Goal: Check status: Check status

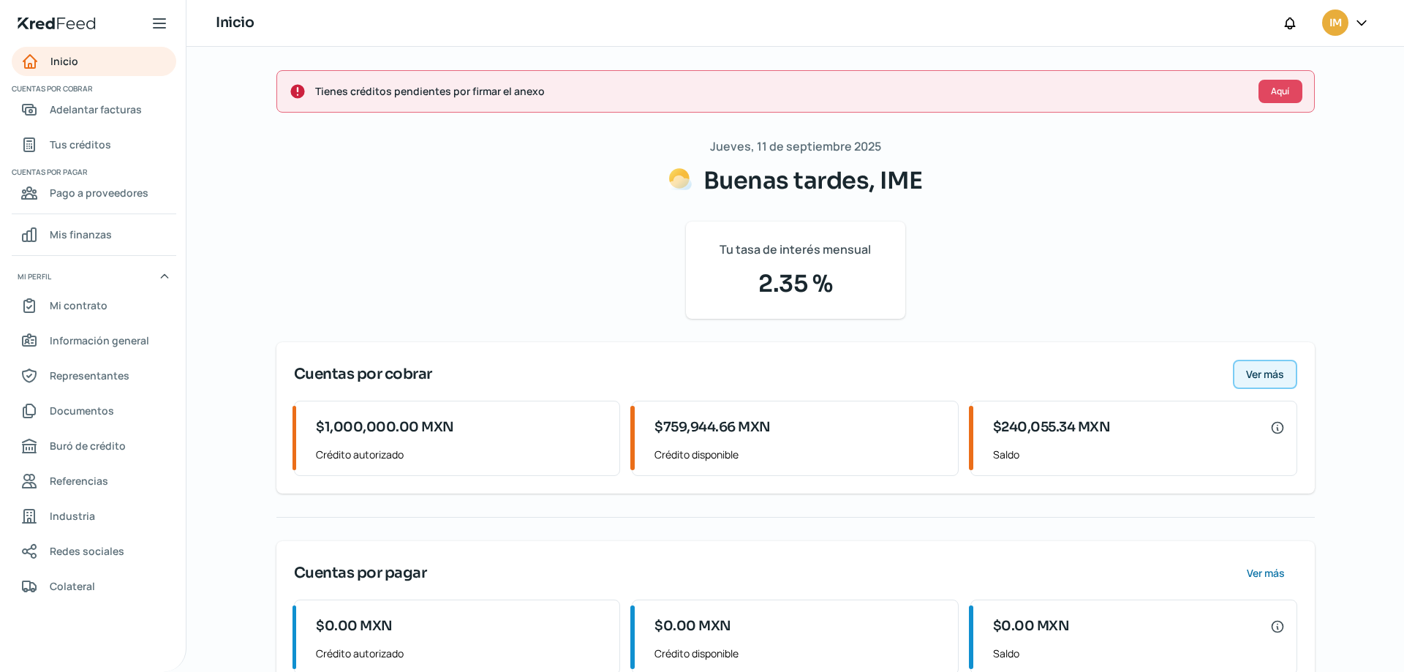
click at [1273, 374] on span "Ver más" at bounding box center [1265, 374] width 38 height 10
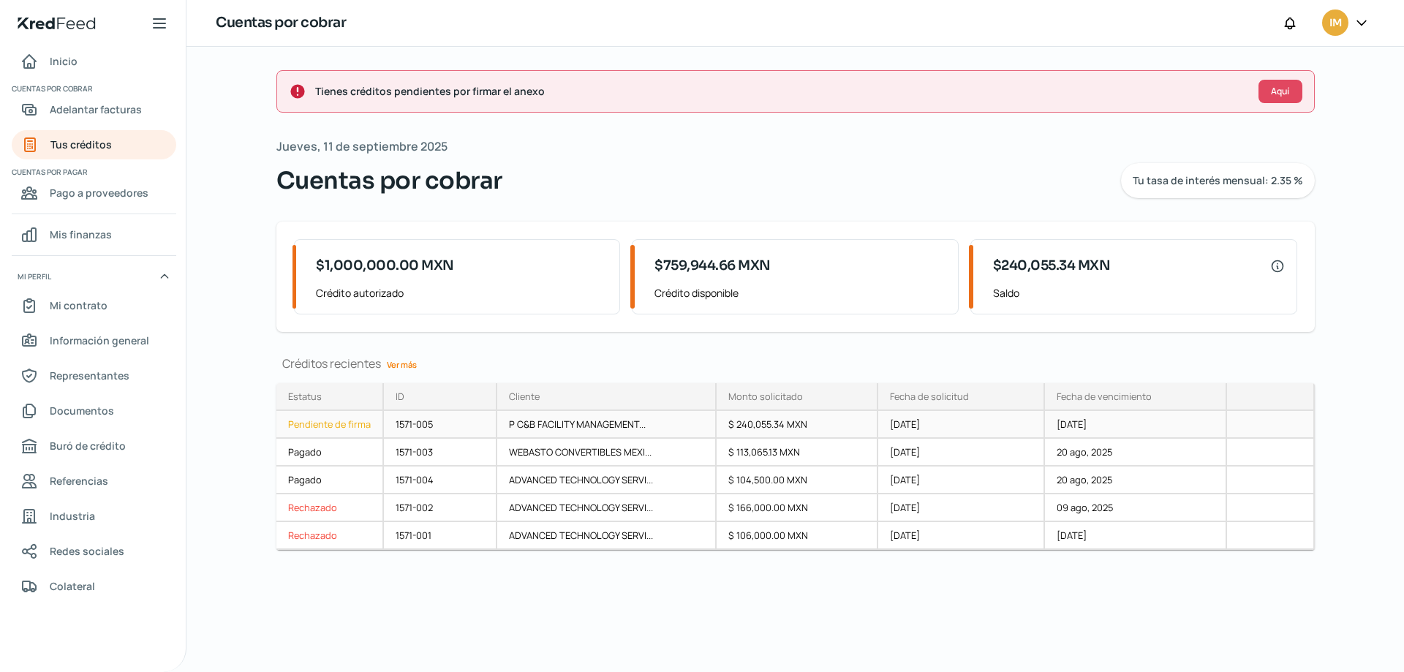
click at [342, 422] on div "Pendiente de firma" at bounding box center [330, 425] width 108 height 28
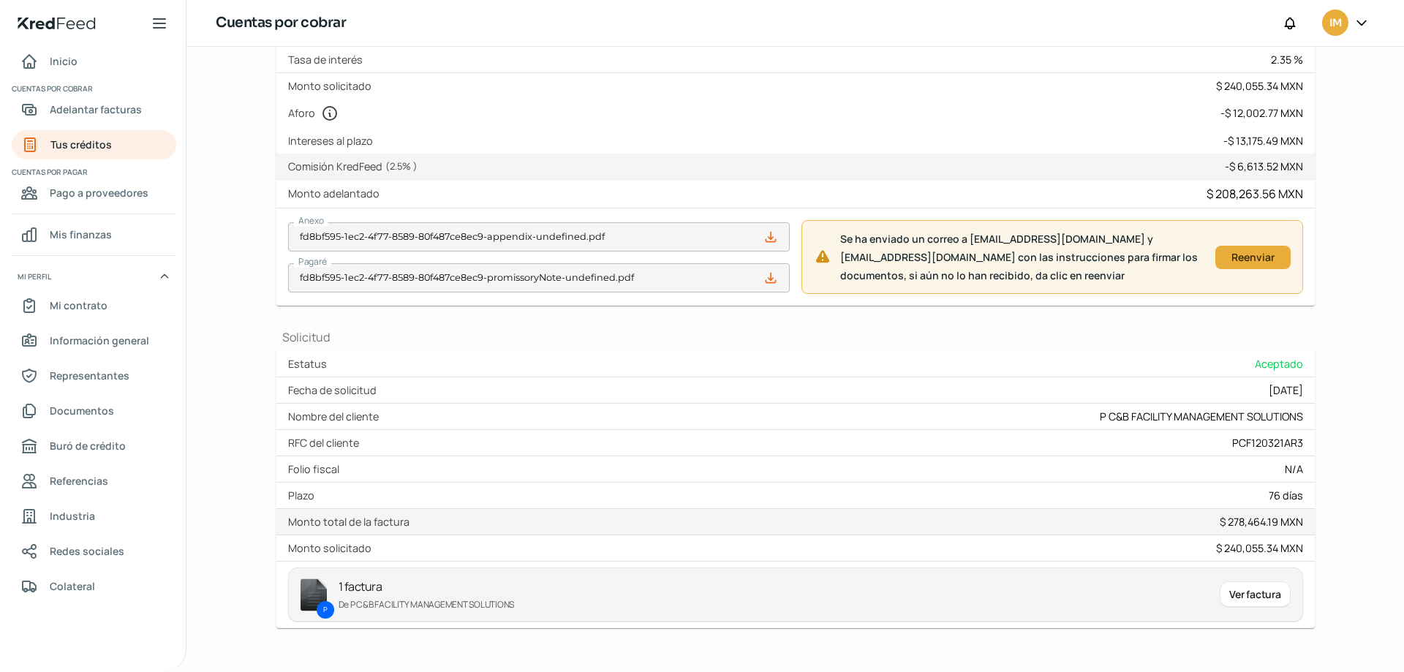
scroll to position [289, 0]
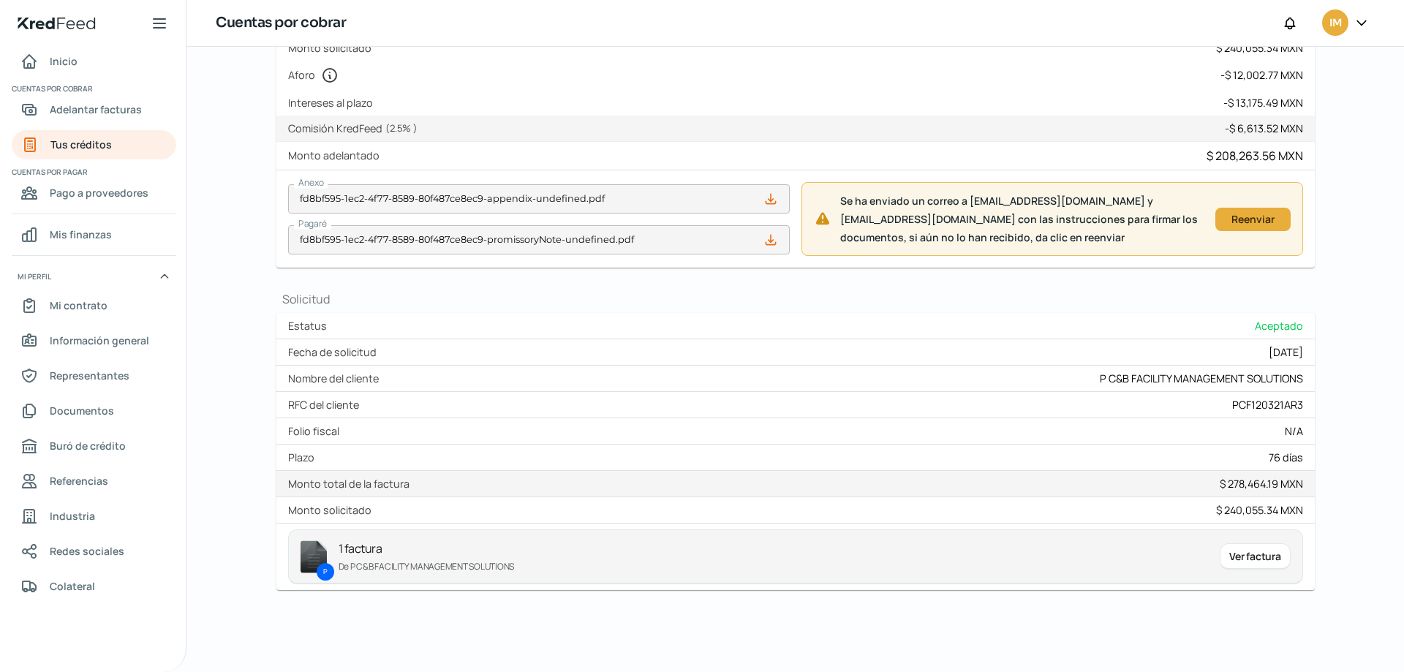
click at [771, 244] on icon at bounding box center [771, 240] width 10 height 10
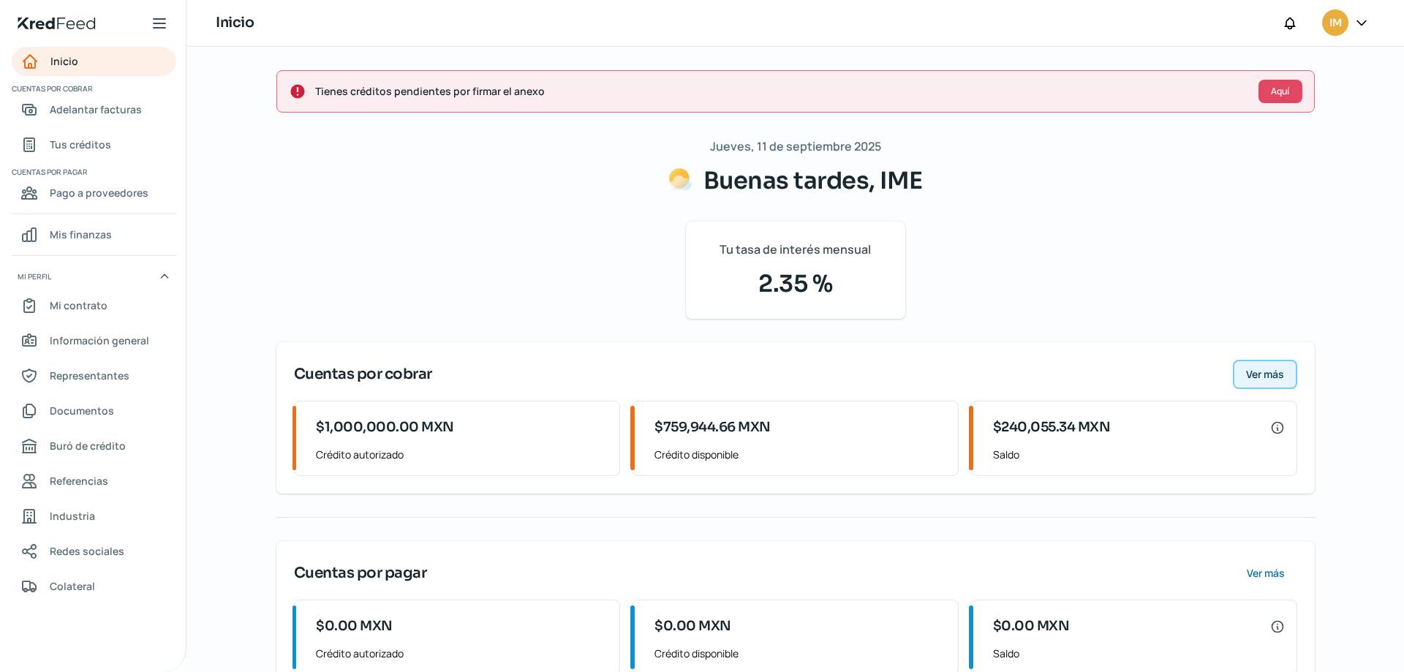
click at [1269, 380] on span "Ver más" at bounding box center [1265, 374] width 38 height 10
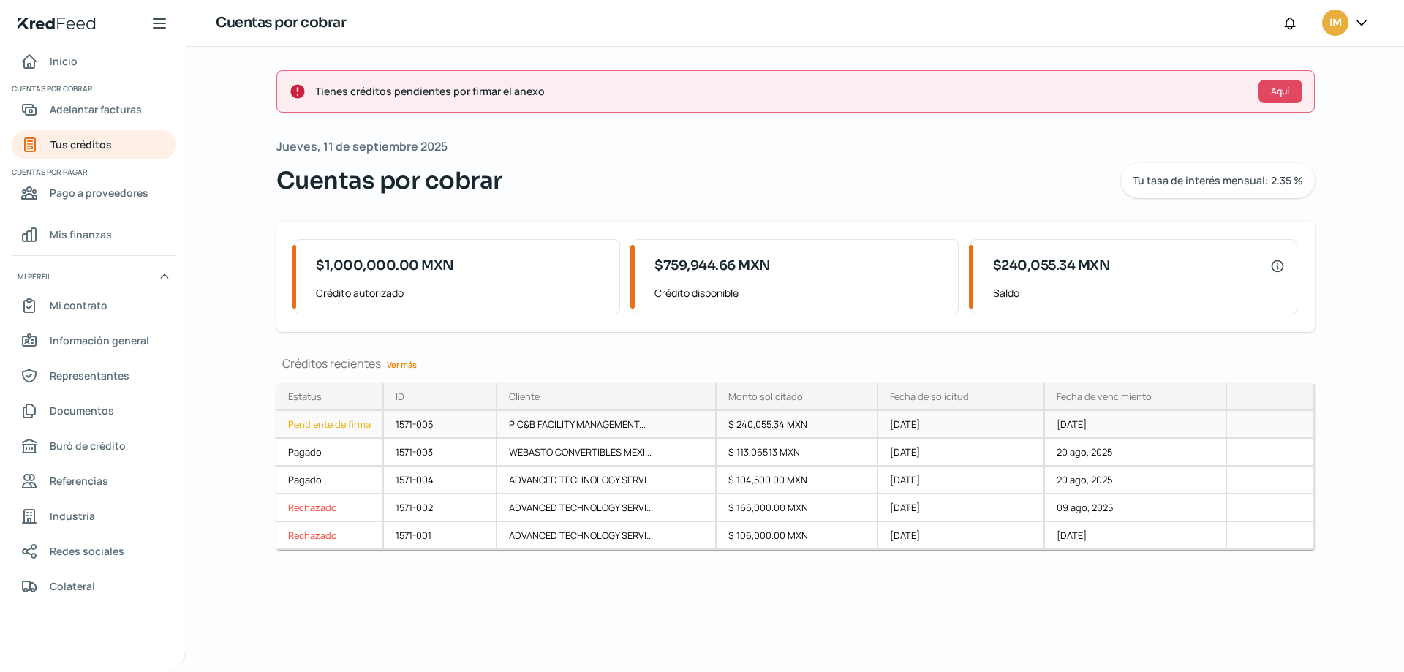
click at [334, 421] on div "Pendiente de firma" at bounding box center [330, 425] width 108 height 28
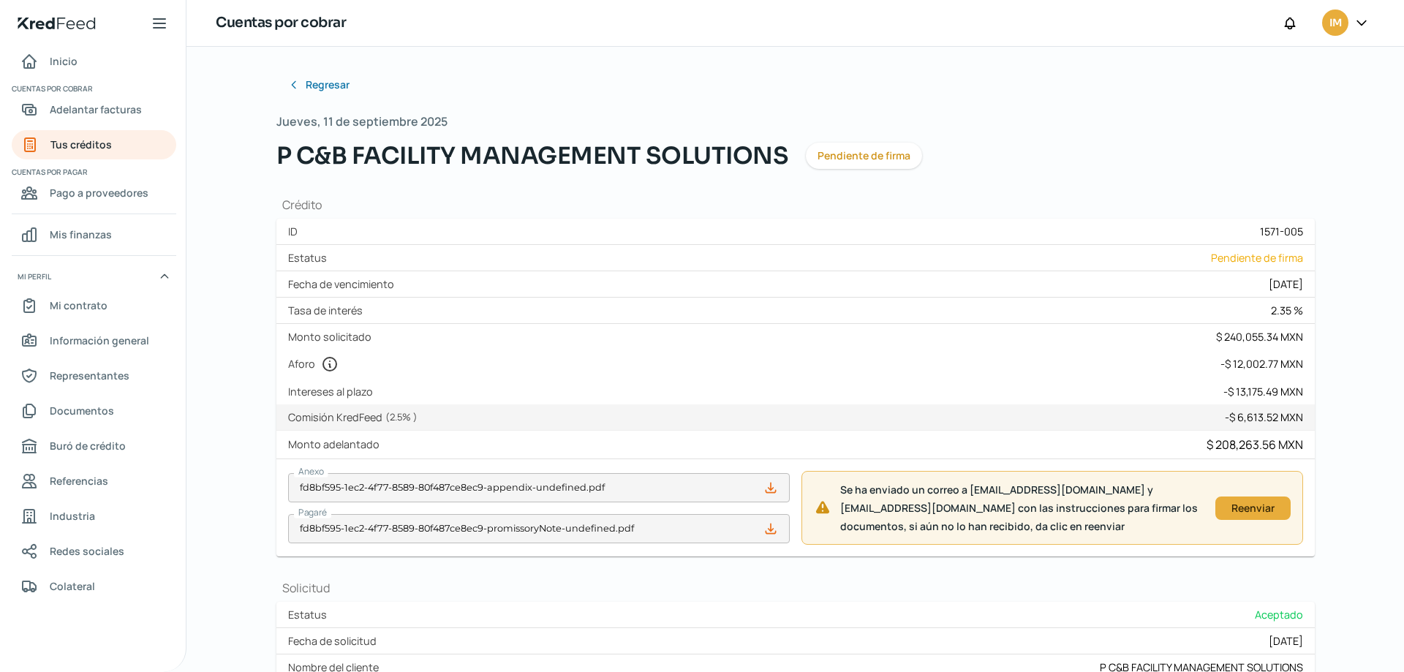
click at [772, 529] on icon at bounding box center [771, 529] width 15 height 15
click at [328, 90] on span "Regresar" at bounding box center [329, 85] width 44 height 10
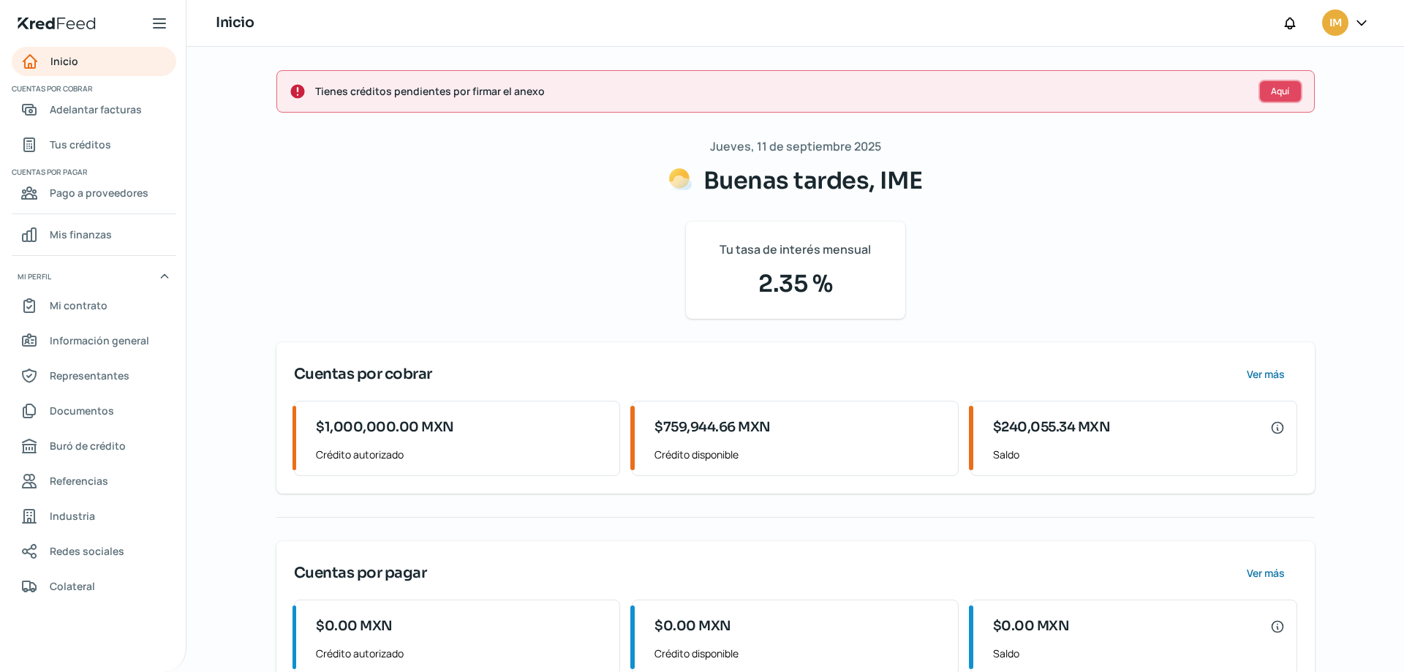
click at [1275, 94] on span "Aquí" at bounding box center [1280, 91] width 18 height 9
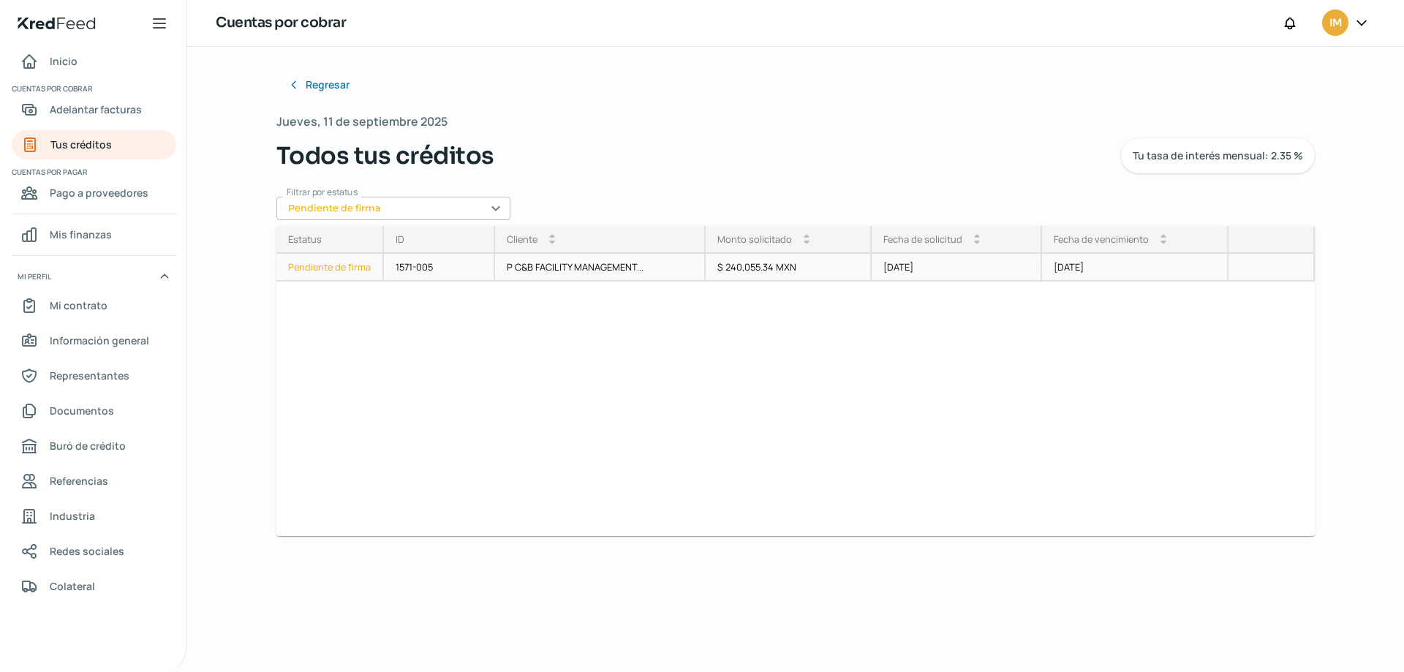
click at [322, 263] on div "Pendiente de firma" at bounding box center [330, 268] width 108 height 28
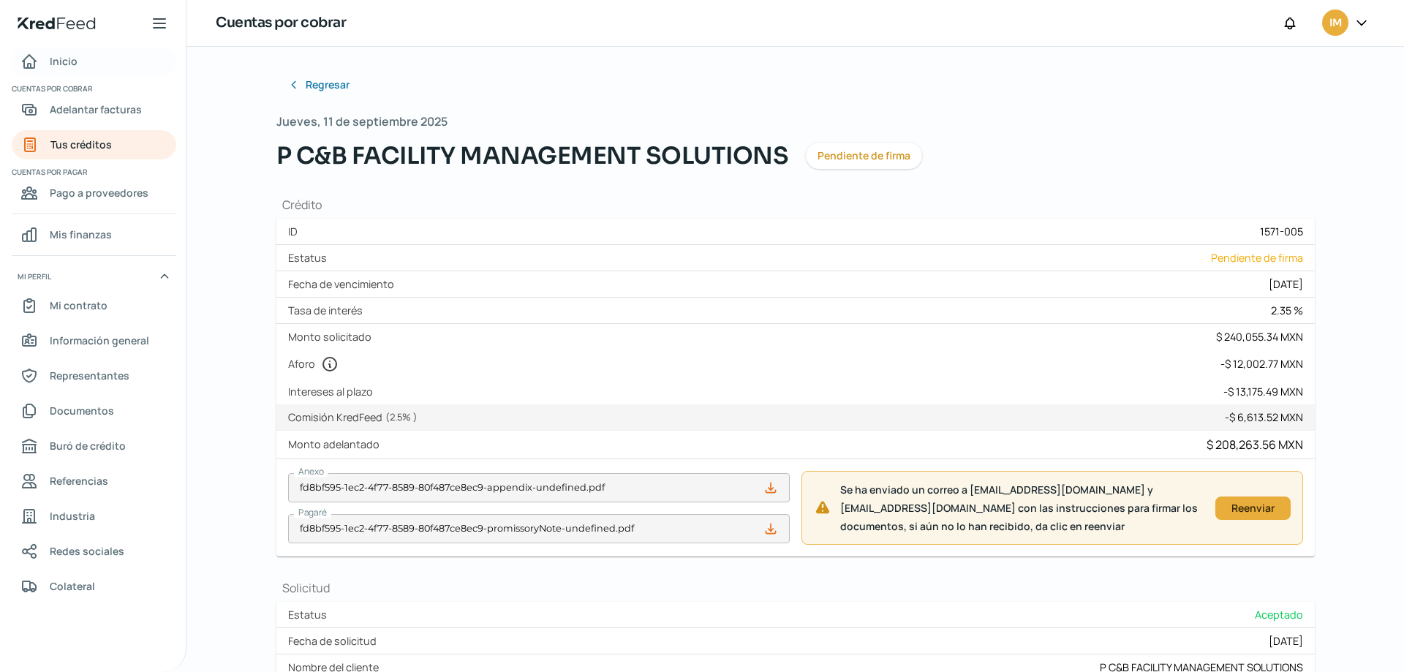
click at [63, 61] on span "Inicio" at bounding box center [64, 61] width 28 height 18
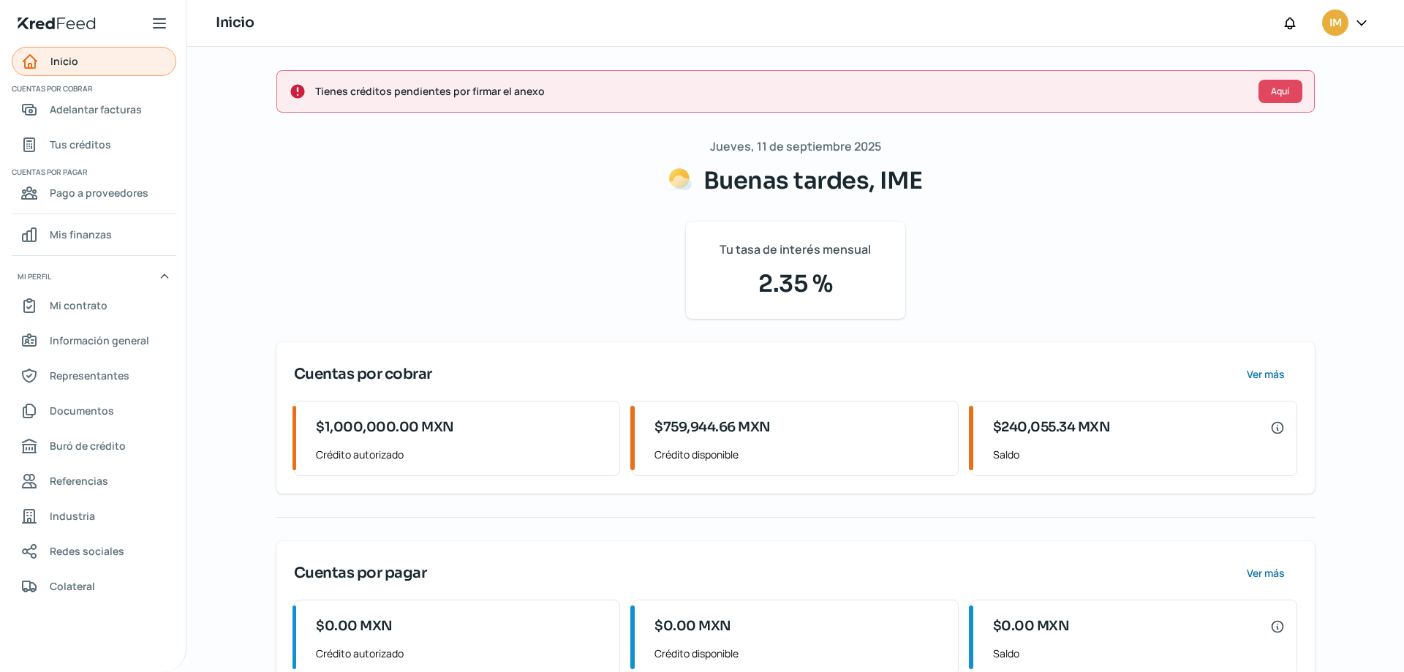
click at [63, 60] on span "Inicio" at bounding box center [64, 61] width 28 height 18
click at [1280, 96] on span "Aquí" at bounding box center [1280, 91] width 18 height 9
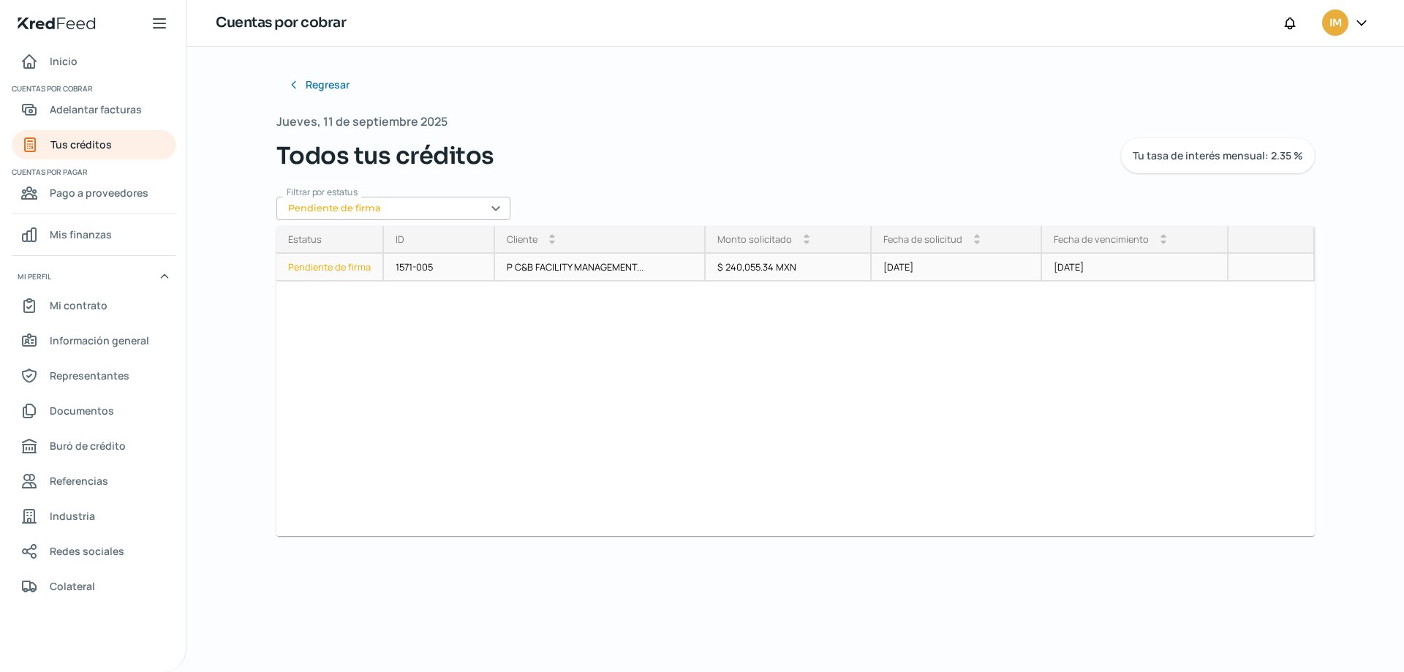
click at [347, 269] on div "Pendiente de firma" at bounding box center [330, 268] width 108 height 28
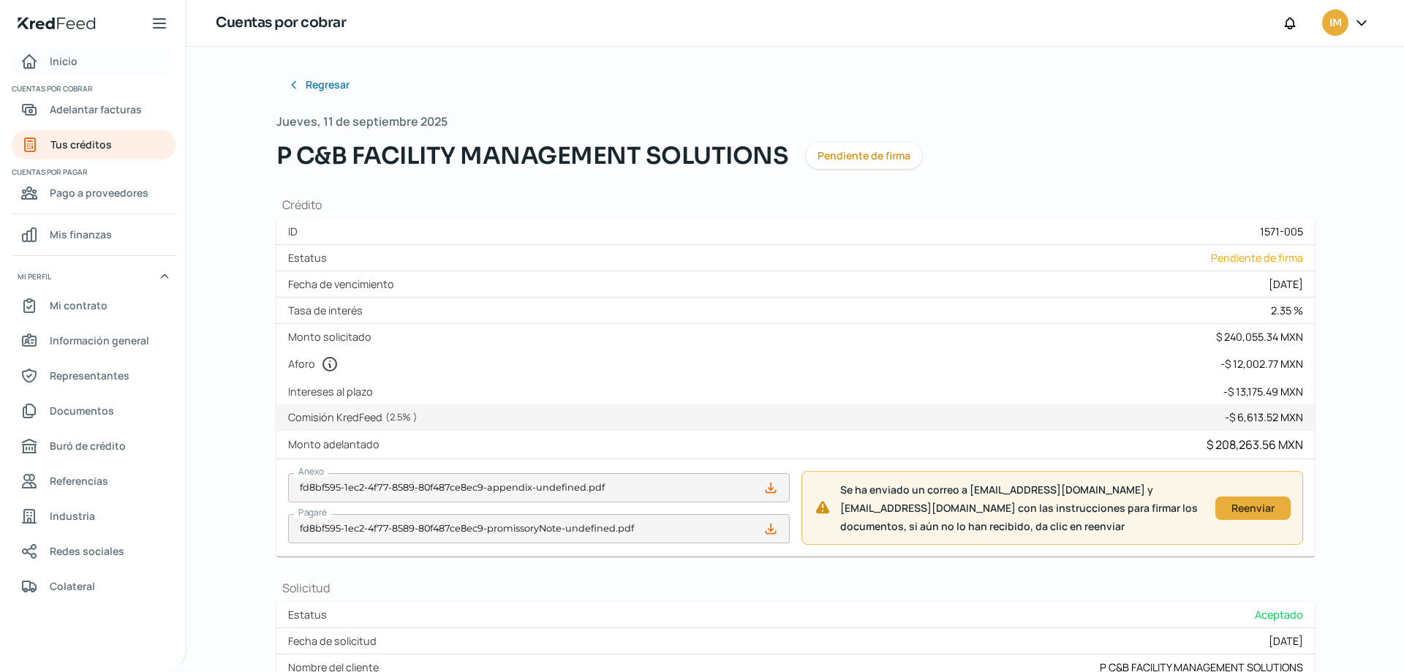
click at [57, 53] on span "Inicio" at bounding box center [64, 61] width 28 height 18
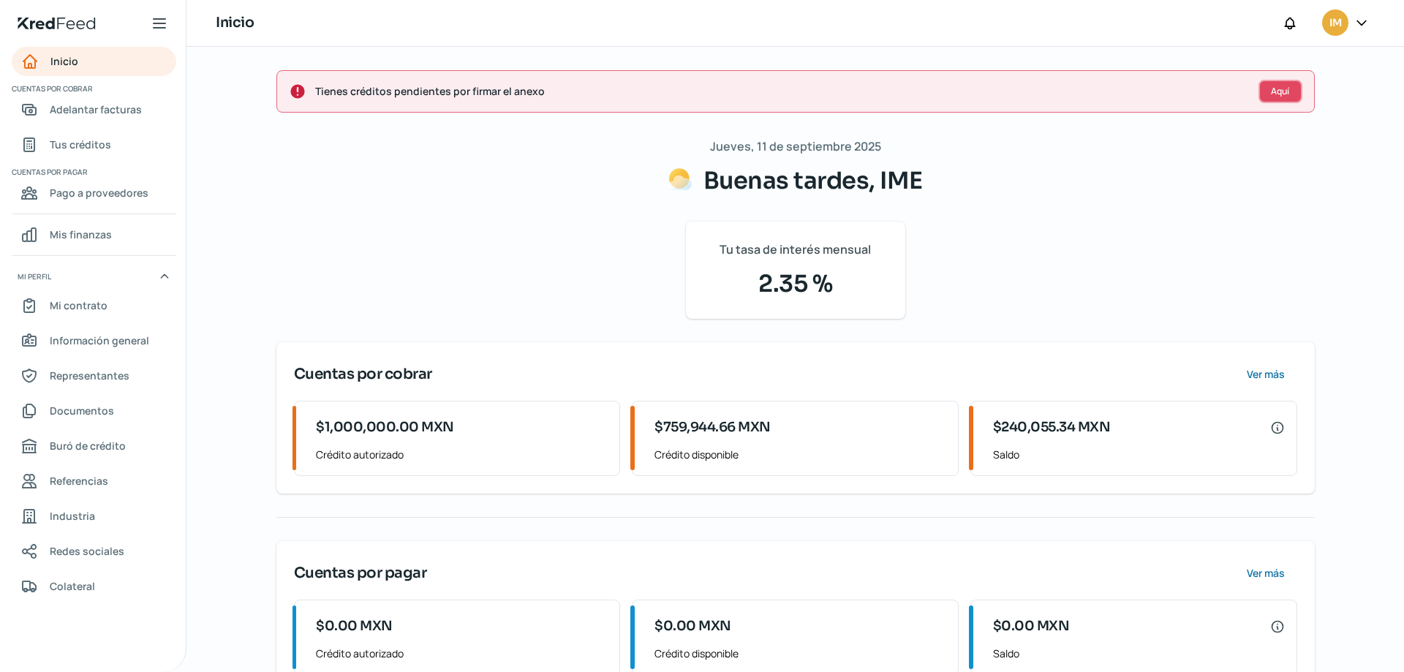
click at [1285, 94] on span "Aquí" at bounding box center [1280, 91] width 18 height 9
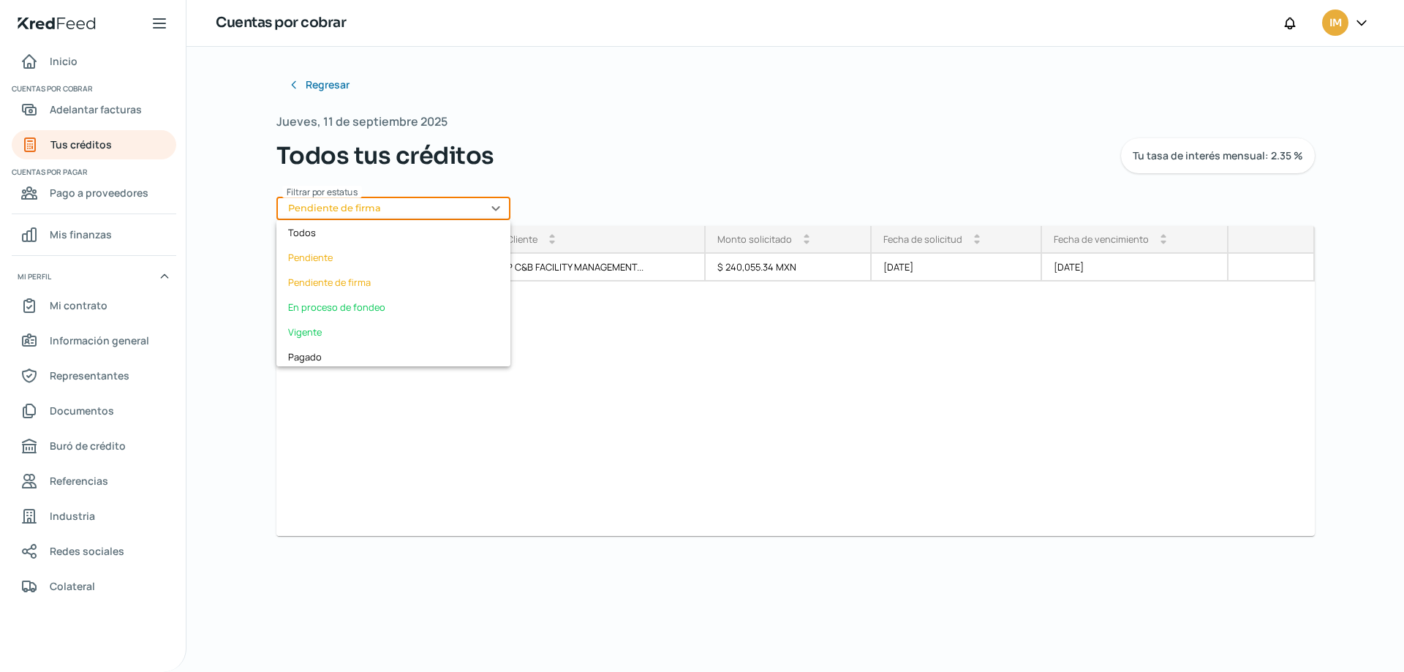
click at [499, 209] on input "Pendiente de firma" at bounding box center [393, 208] width 234 height 23
click at [318, 304] on div "En proceso de fondeo" at bounding box center [393, 307] width 234 height 25
type input "En proceso de fondeo"
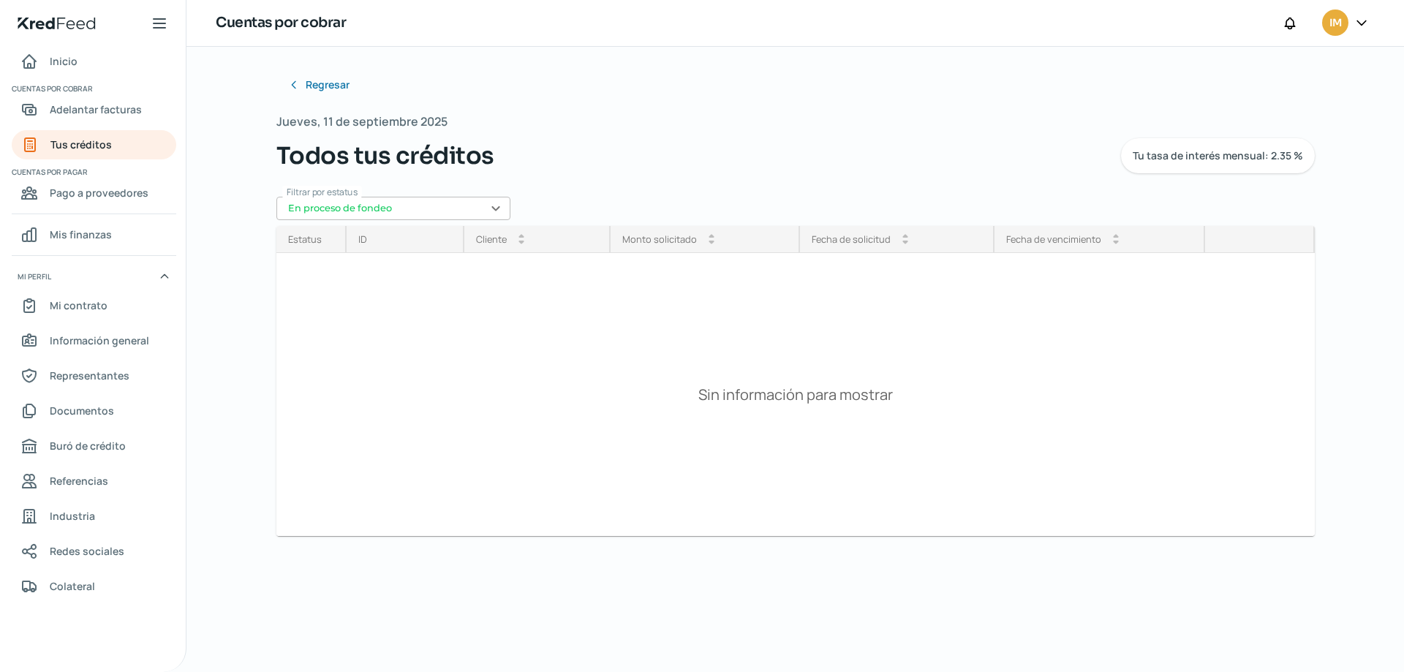
click at [494, 206] on input "En proceso de fondeo" at bounding box center [393, 208] width 234 height 23
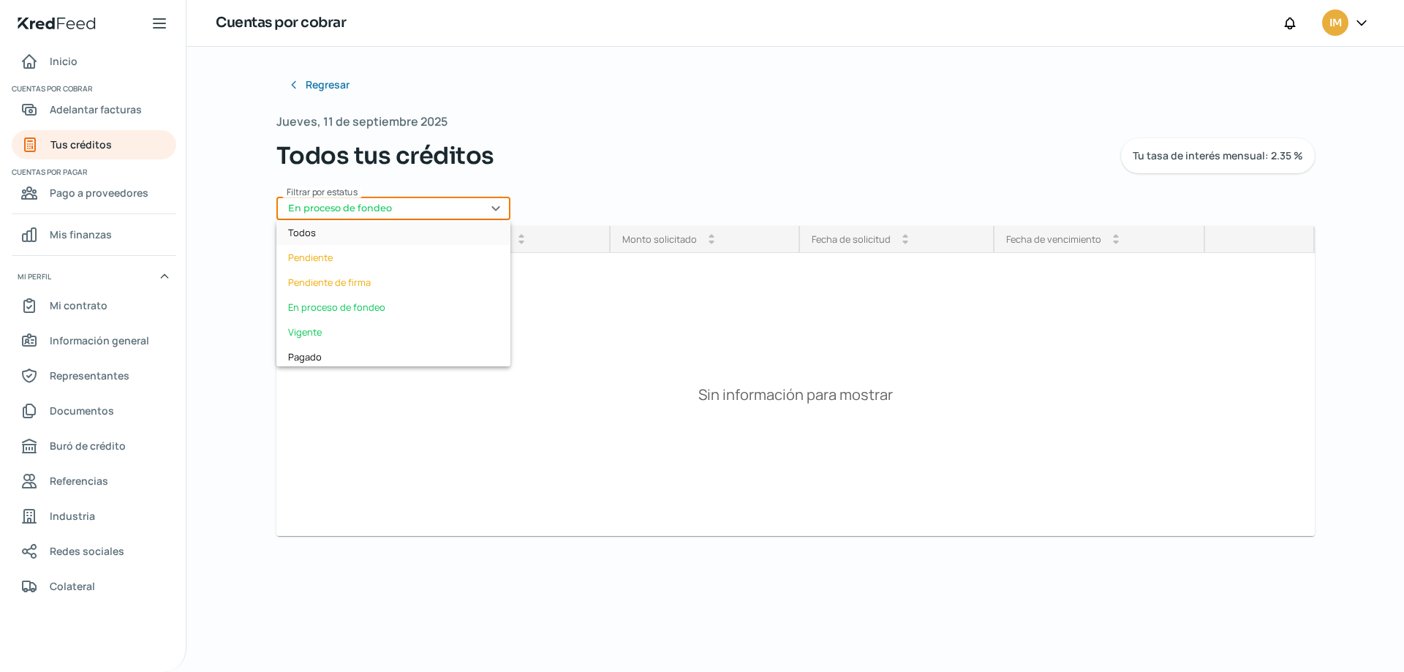
click at [403, 230] on div "Todos" at bounding box center [393, 232] width 234 height 25
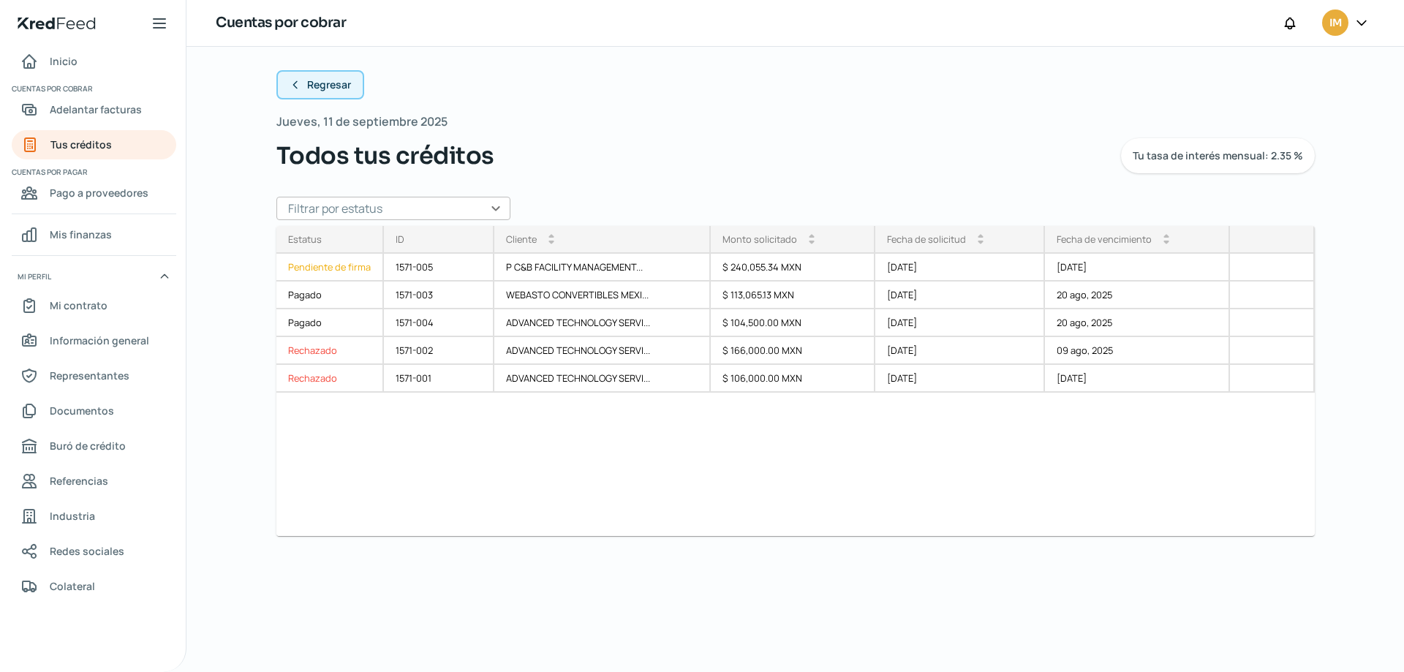
click at [320, 80] on span "Regresar" at bounding box center [329, 85] width 44 height 10
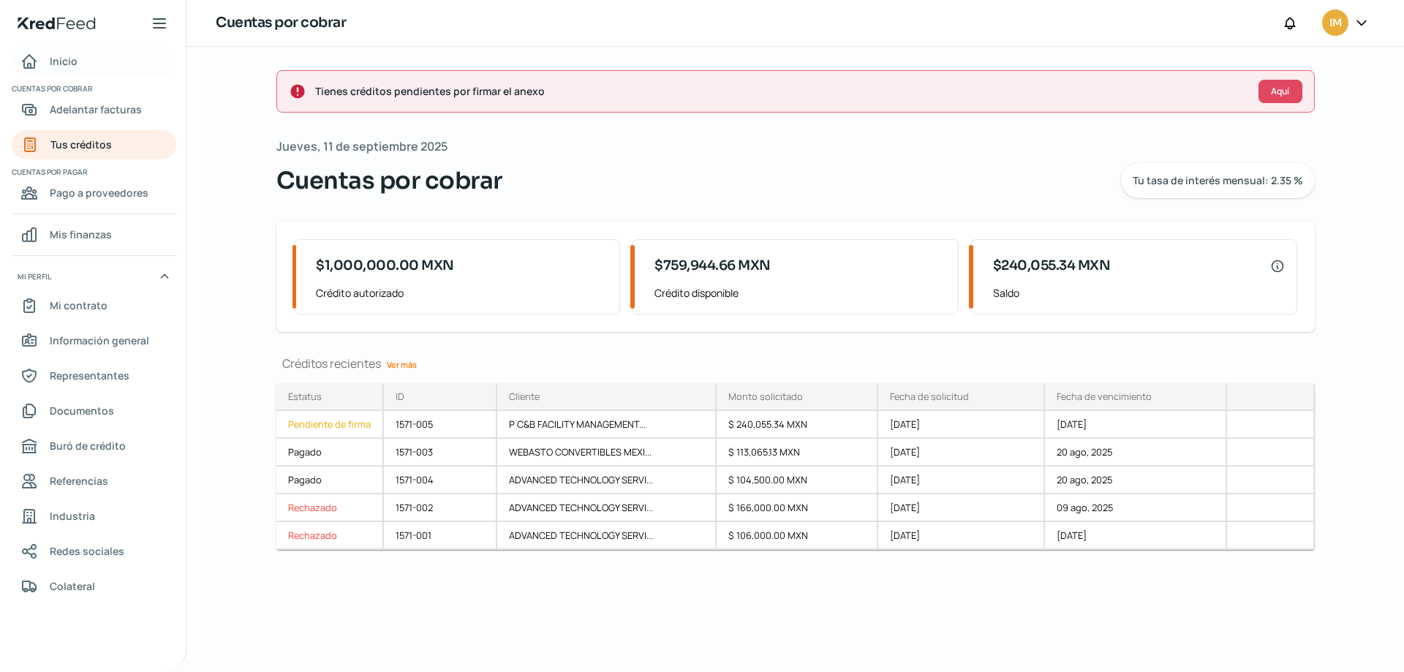
click at [62, 63] on span "Inicio" at bounding box center [64, 61] width 28 height 18
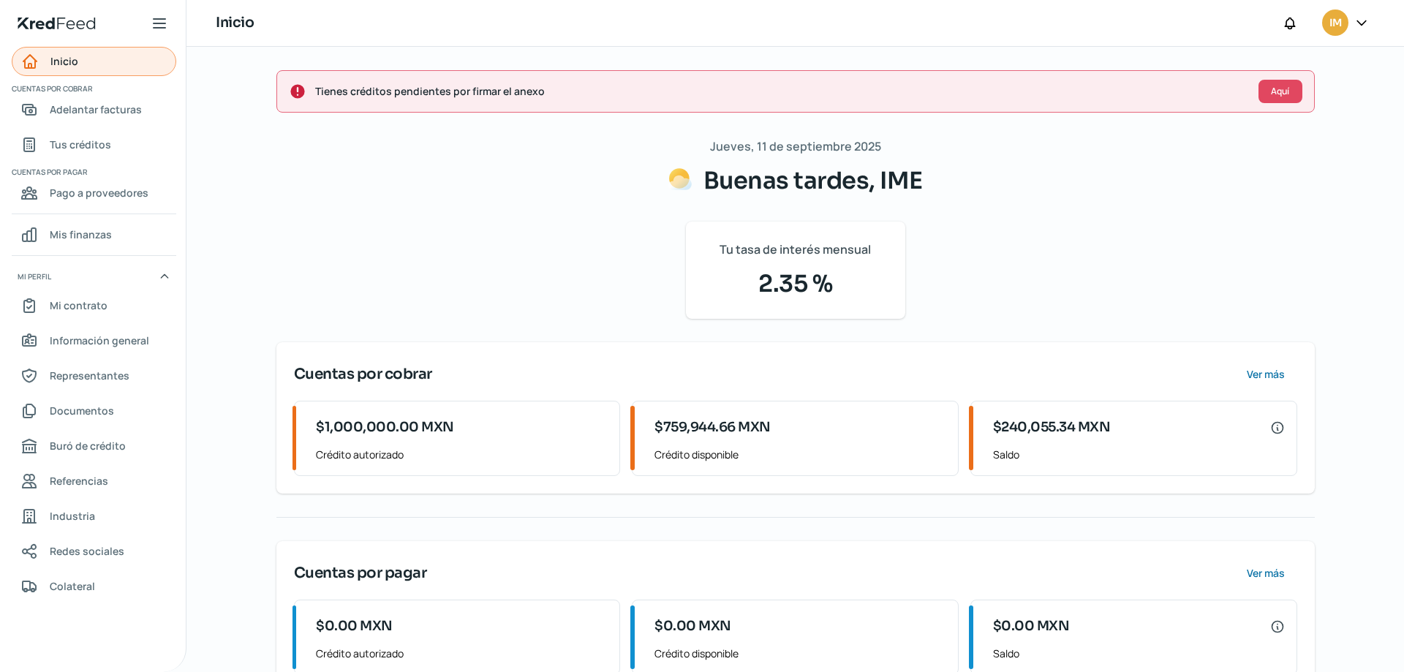
click at [51, 65] on span "Inicio" at bounding box center [64, 61] width 28 height 18
click at [1274, 97] on button "Aquí" at bounding box center [1281, 91] width 44 height 23
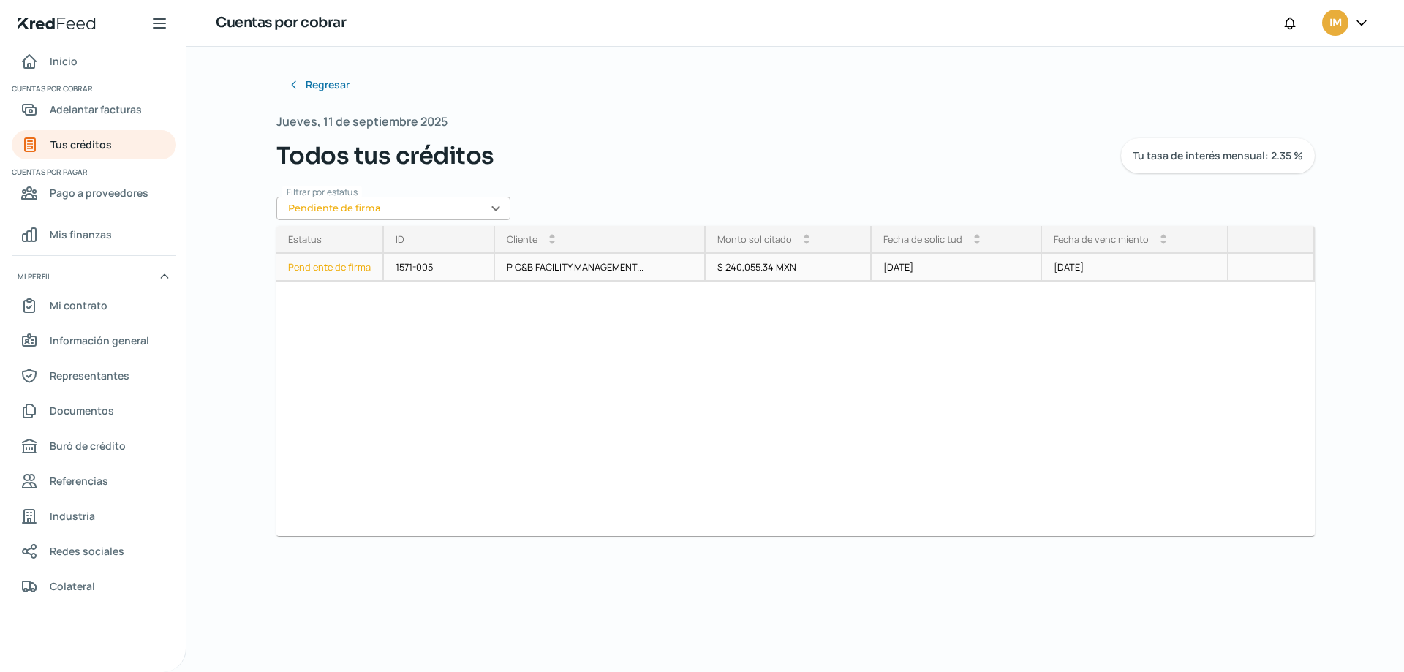
click at [324, 268] on div "Pendiente de firma" at bounding box center [330, 268] width 108 height 28
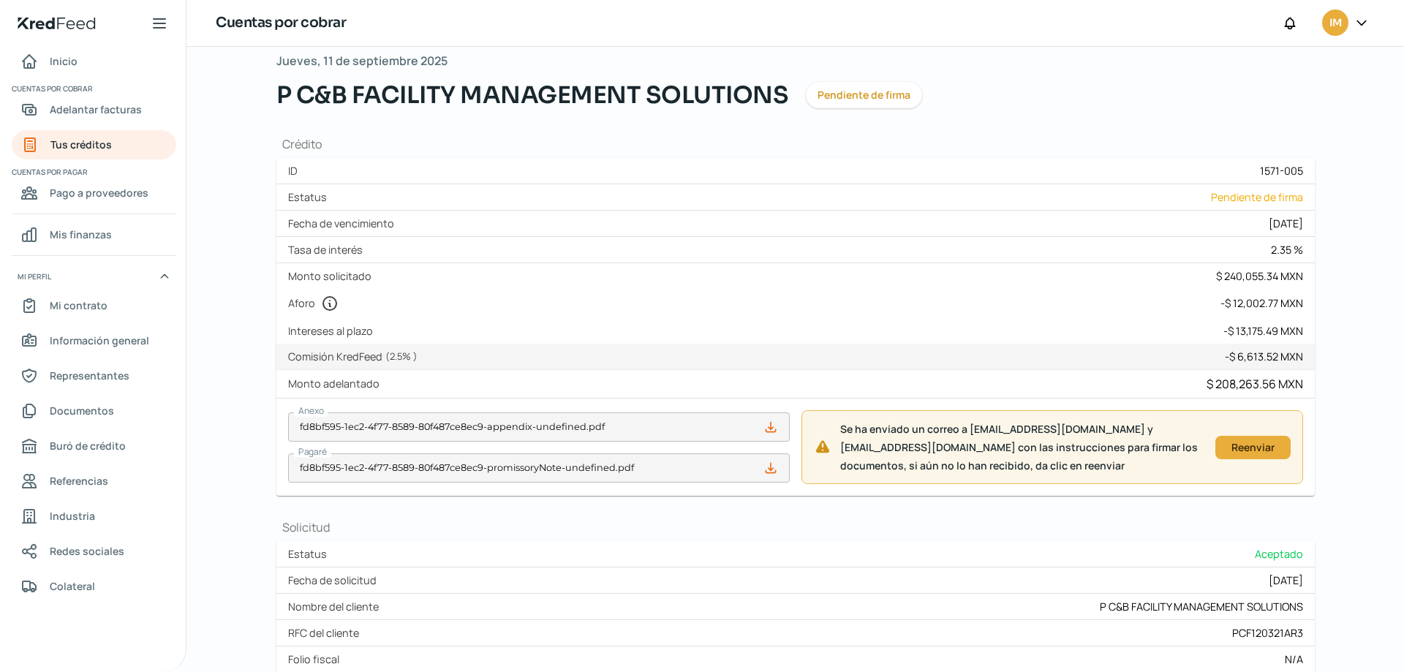
scroll to position [289, 0]
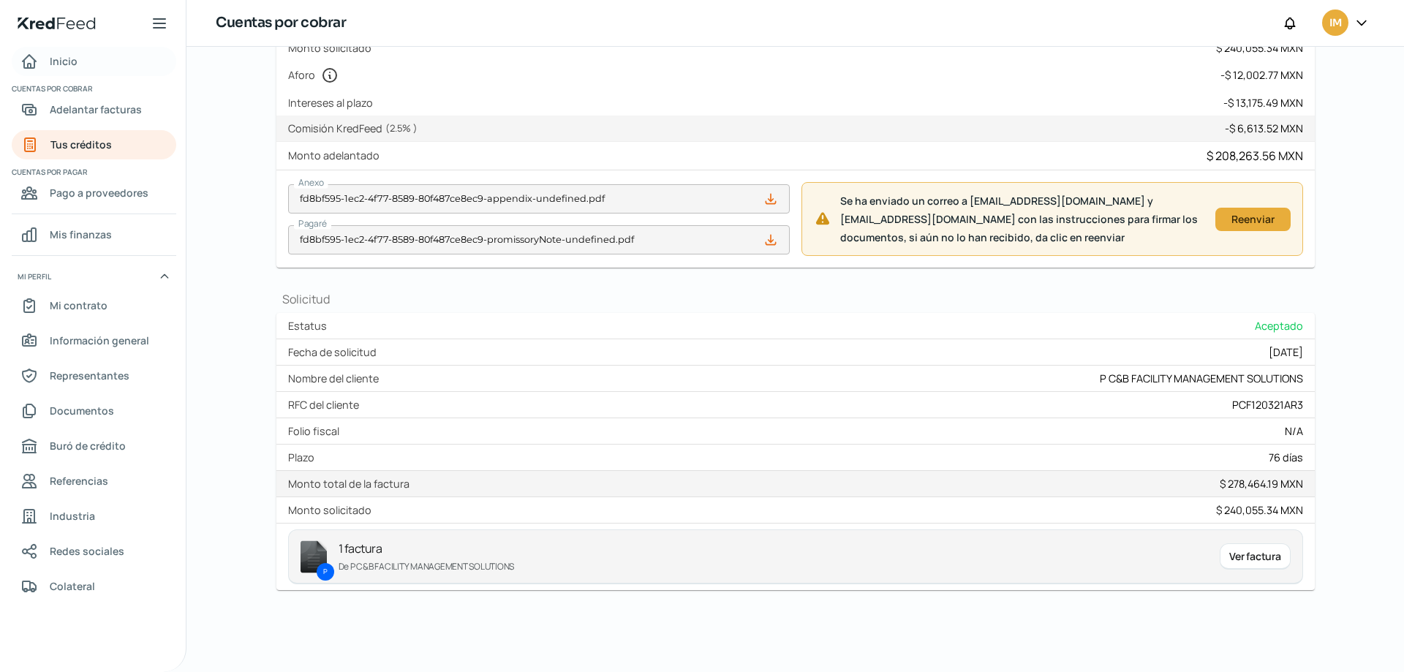
click at [52, 62] on span "Inicio" at bounding box center [64, 61] width 28 height 18
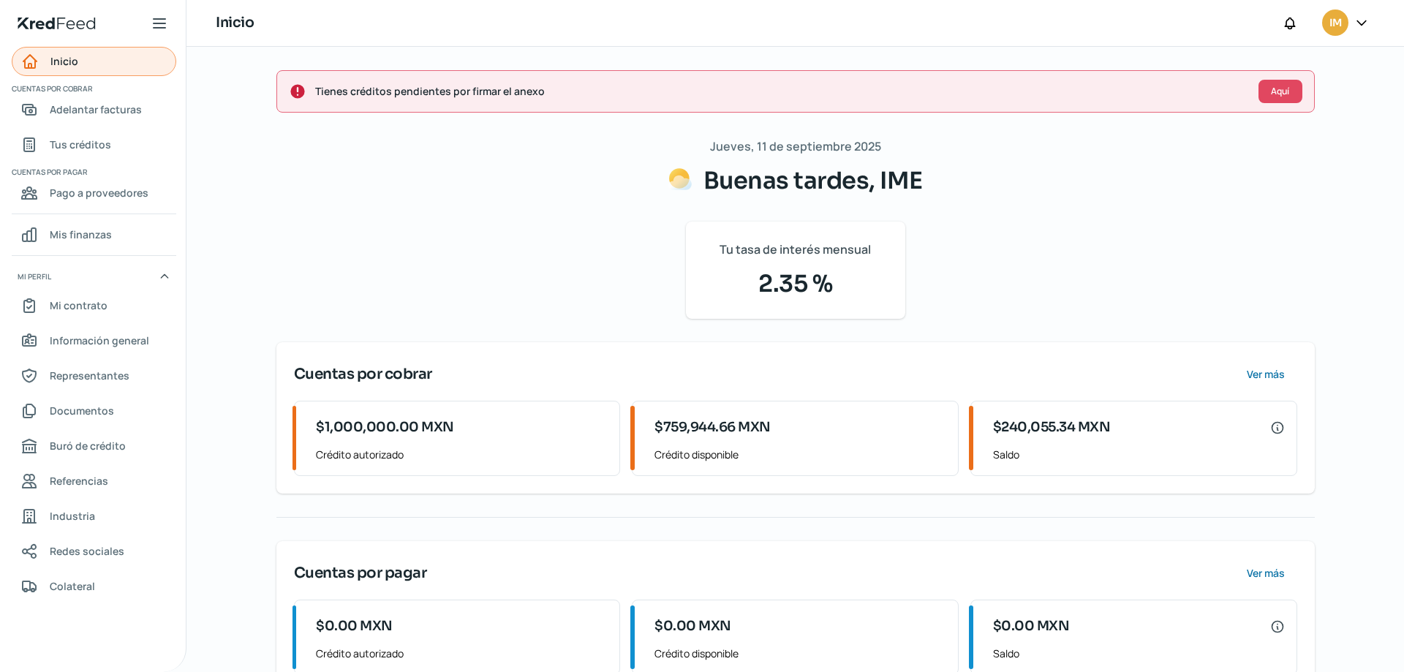
click at [66, 75] on link "Inicio" at bounding box center [94, 61] width 165 height 29
click at [78, 75] on link "Inicio" at bounding box center [94, 61] width 165 height 29
click at [1271, 377] on span "Ver más" at bounding box center [1265, 374] width 38 height 10
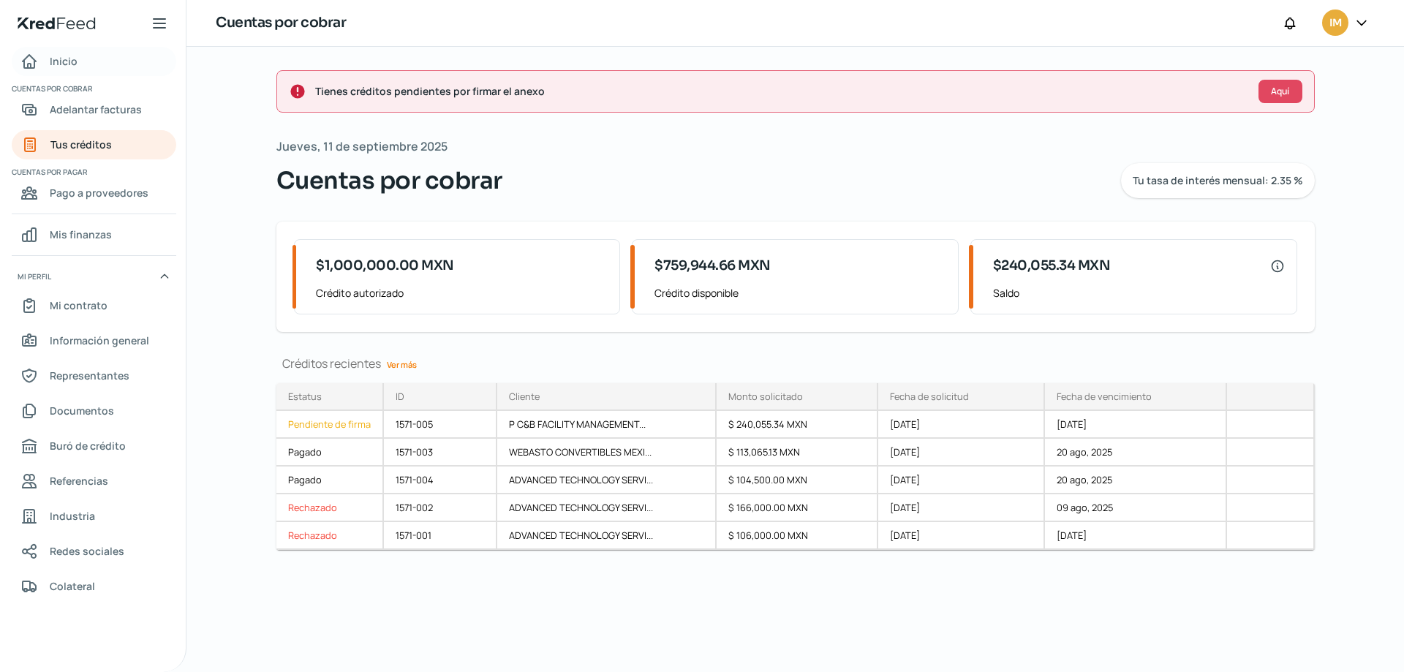
click at [54, 63] on span "Inicio" at bounding box center [64, 61] width 28 height 18
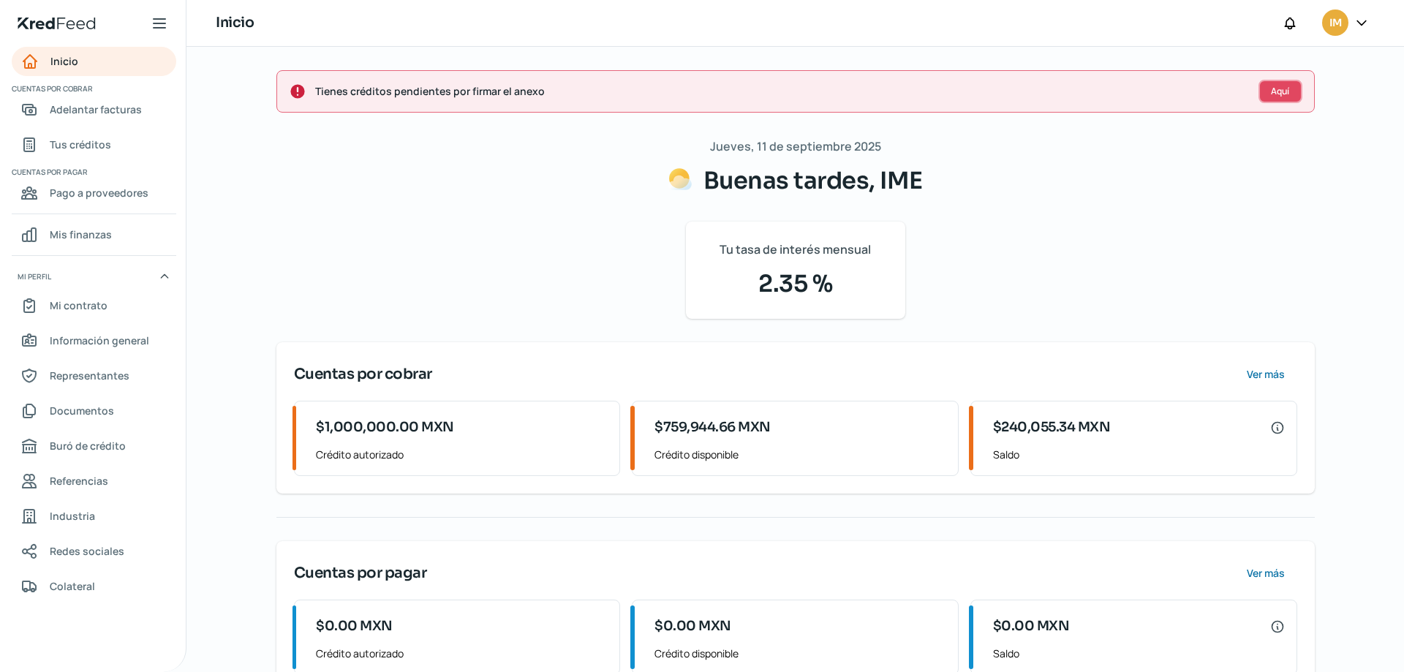
click at [1279, 94] on span "Aquí" at bounding box center [1280, 91] width 18 height 9
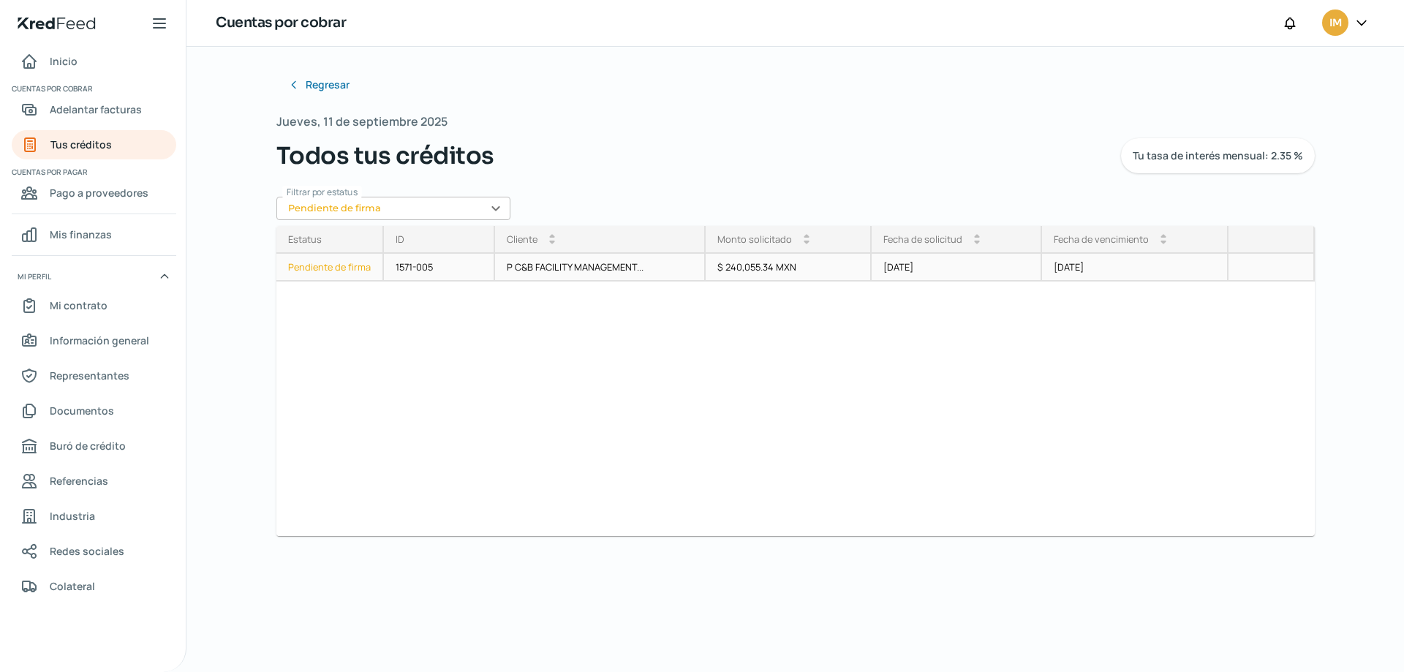
click at [337, 269] on div "Pendiente de firma" at bounding box center [330, 268] width 108 height 28
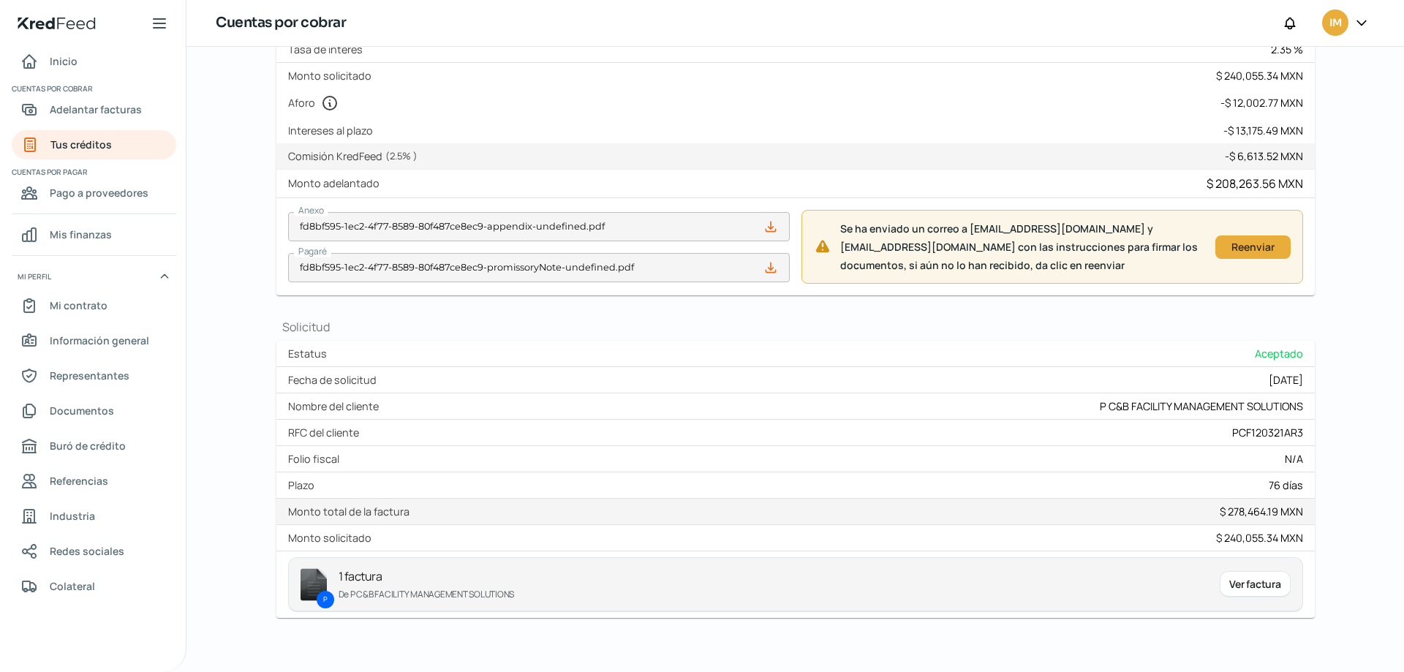
scroll to position [289, 0]
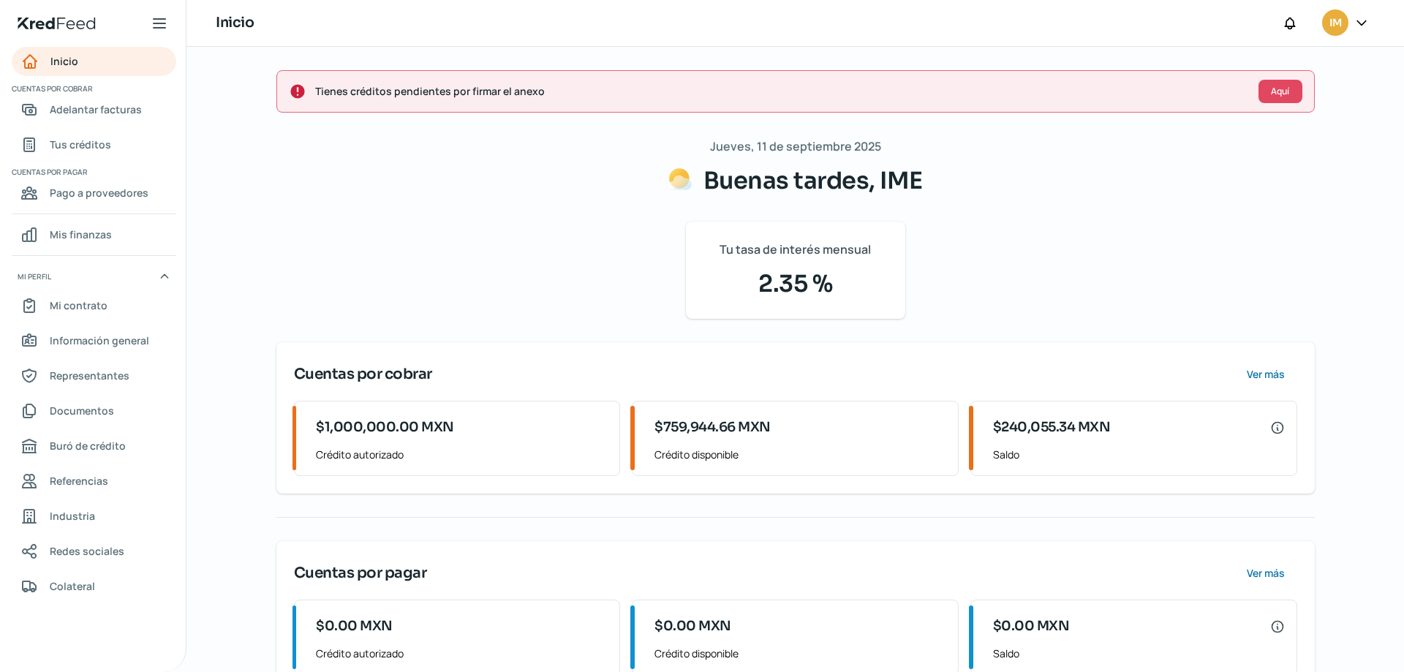
click at [289, 88] on icon at bounding box center [298, 92] width 18 height 18
click at [110, 111] on span "Adelantar facturas" at bounding box center [96, 109] width 92 height 18
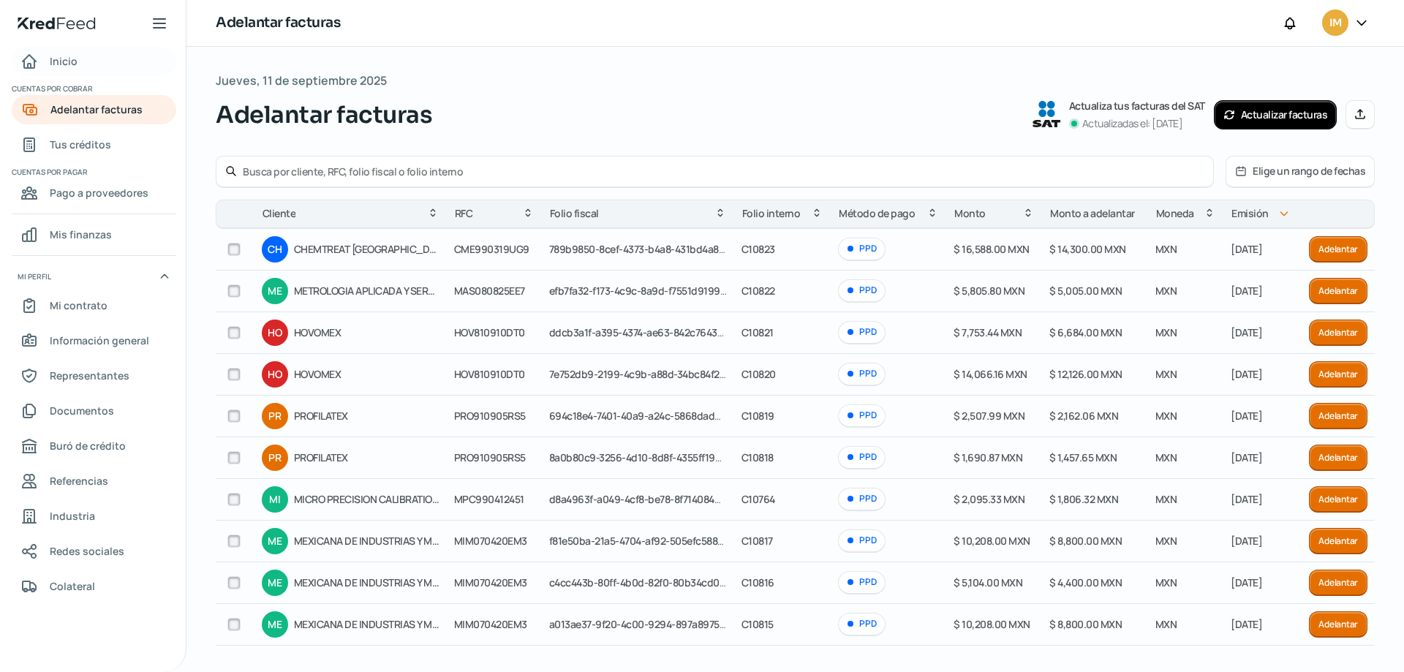
click at [64, 62] on span "Inicio" at bounding box center [64, 61] width 28 height 18
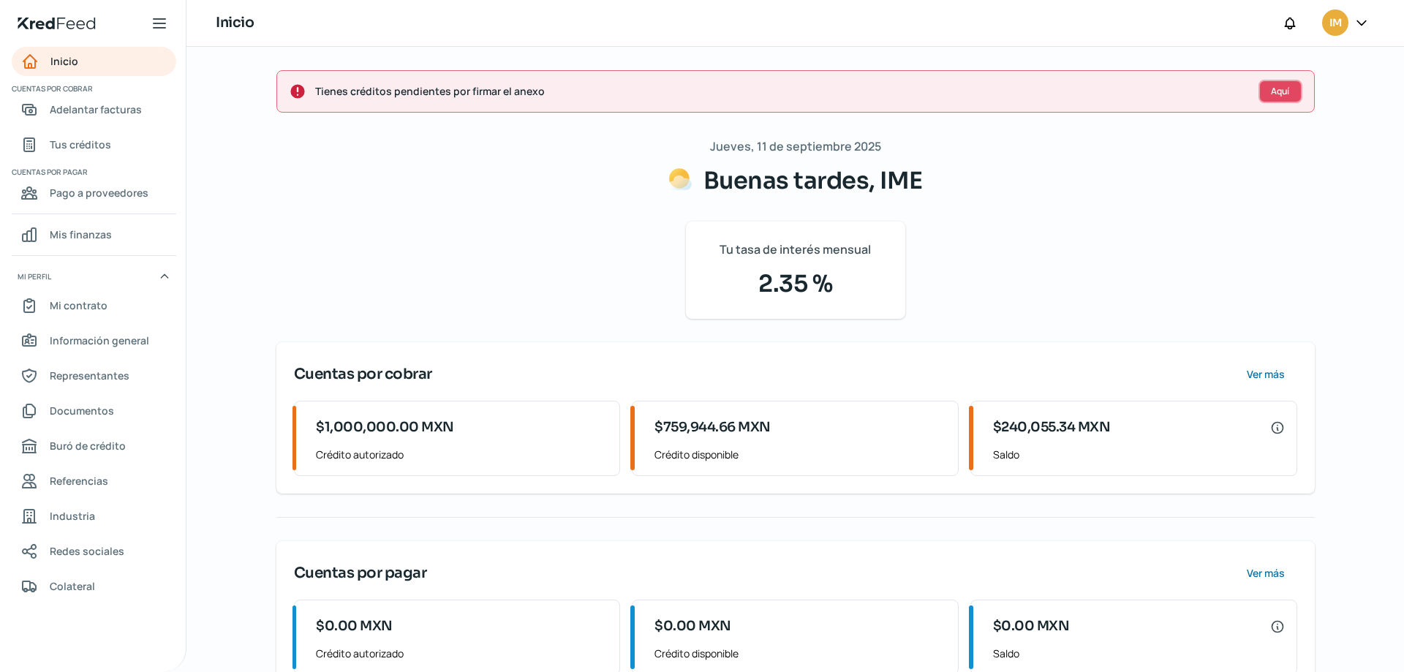
click at [1294, 99] on button "Aquí" at bounding box center [1281, 91] width 44 height 23
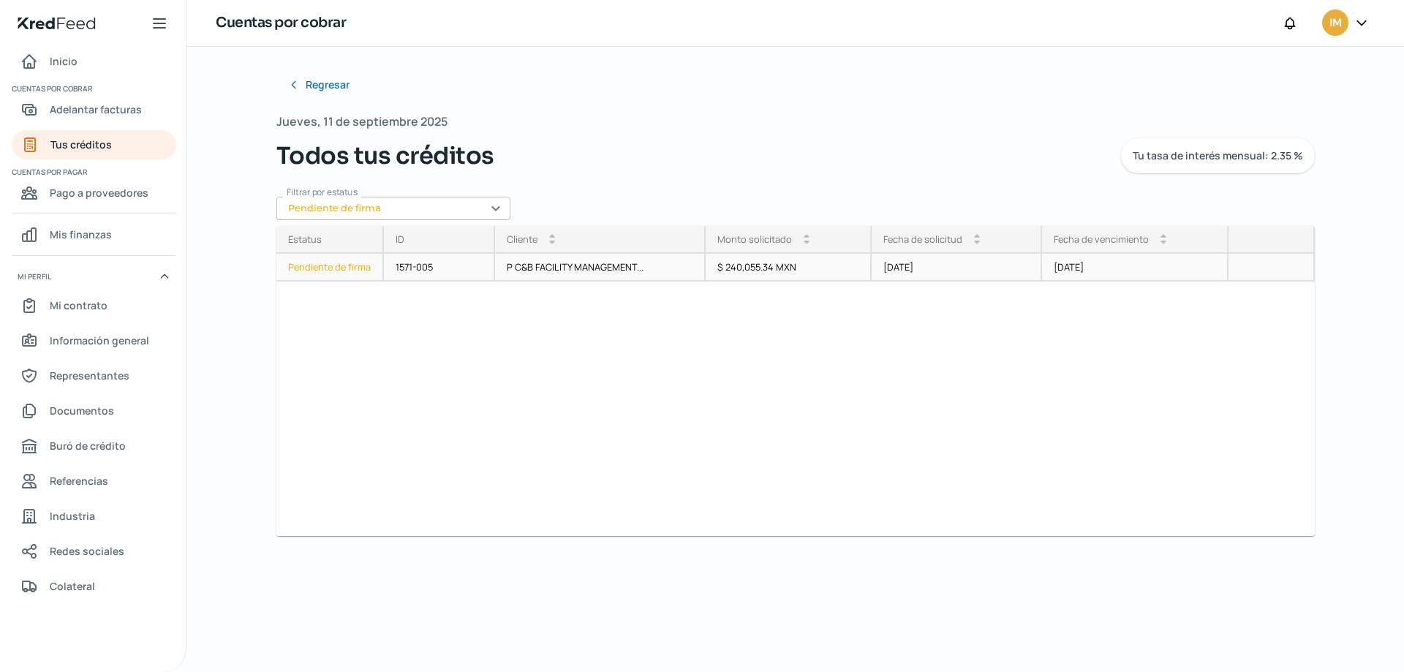
click at [528, 267] on div "P C&B FACILITY MANAGEMENT..." at bounding box center [600, 268] width 211 height 28
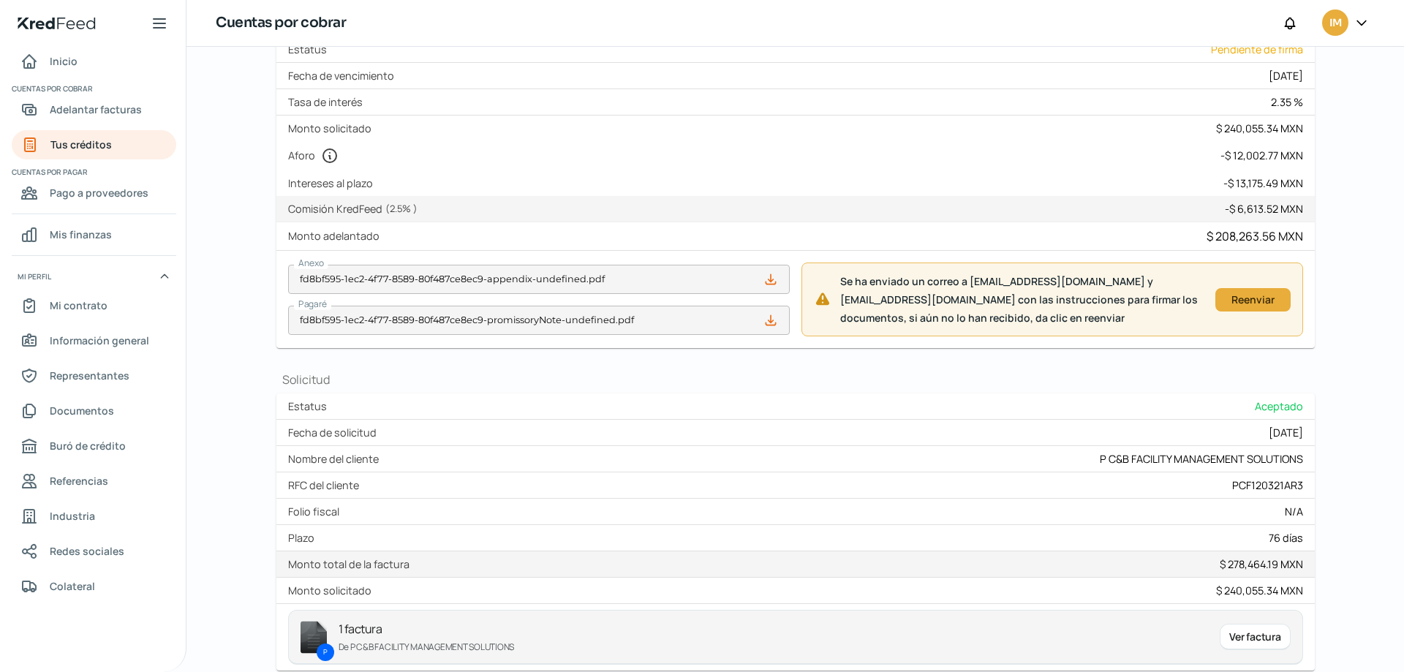
scroll to position [289, 0]
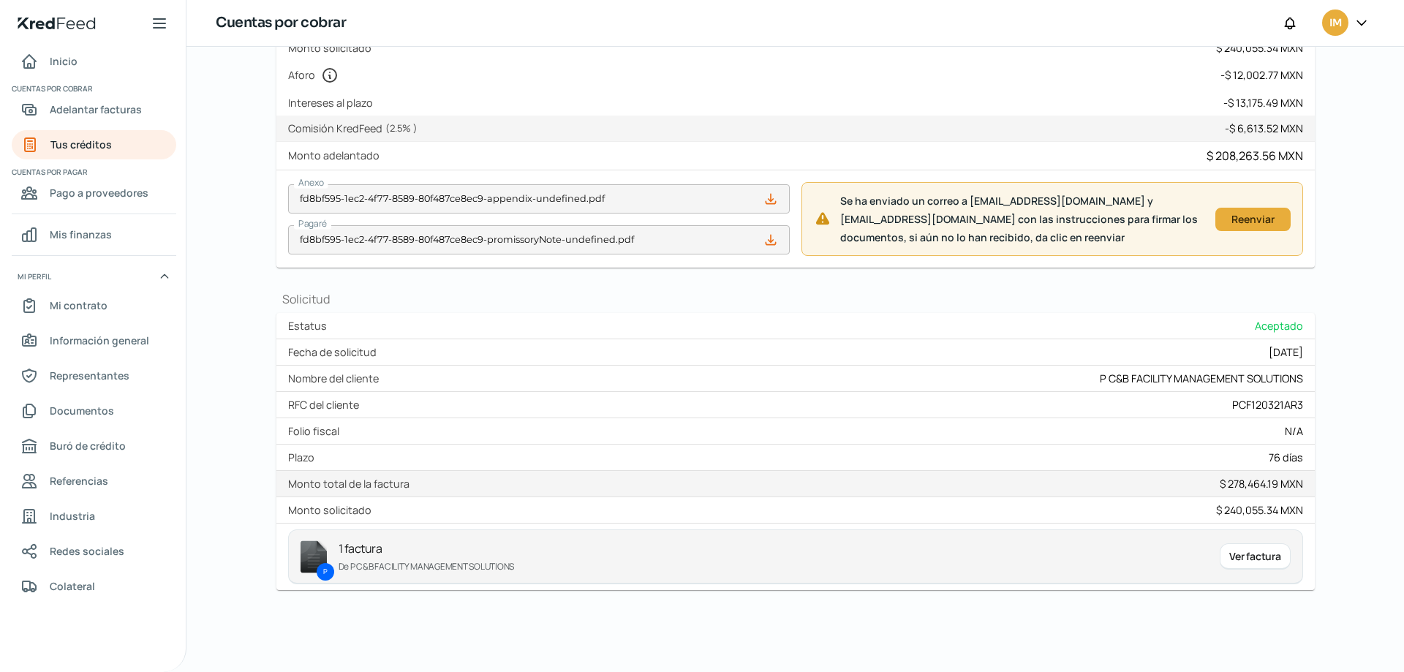
click at [1262, 560] on div "Ver factura" at bounding box center [1255, 556] width 70 height 26
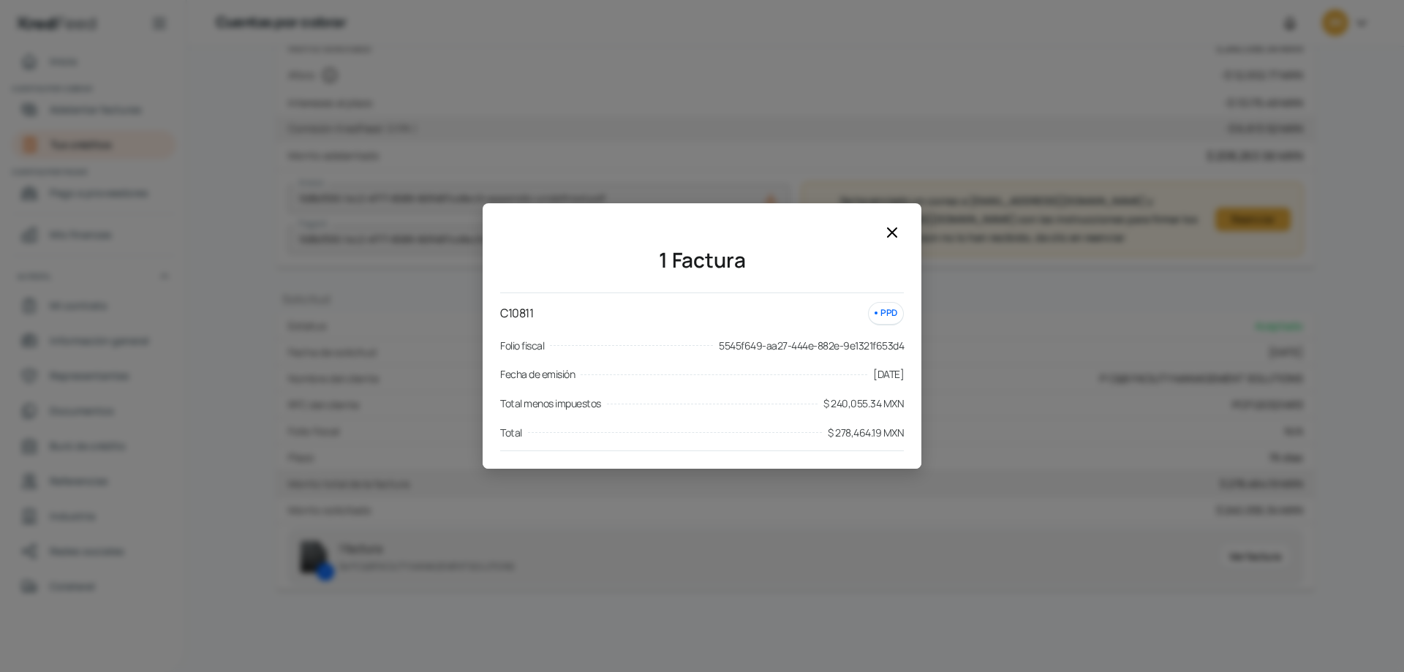
click at [892, 227] on icon at bounding box center [893, 233] width 18 height 18
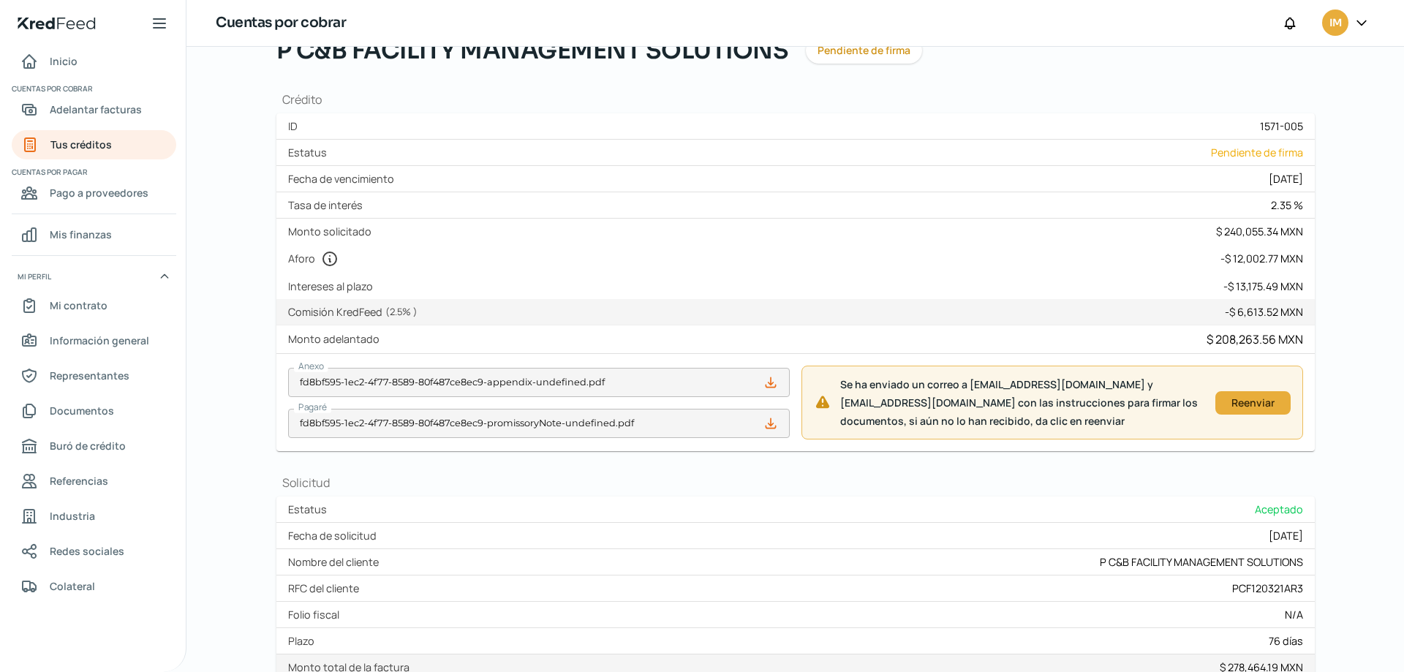
scroll to position [0, 0]
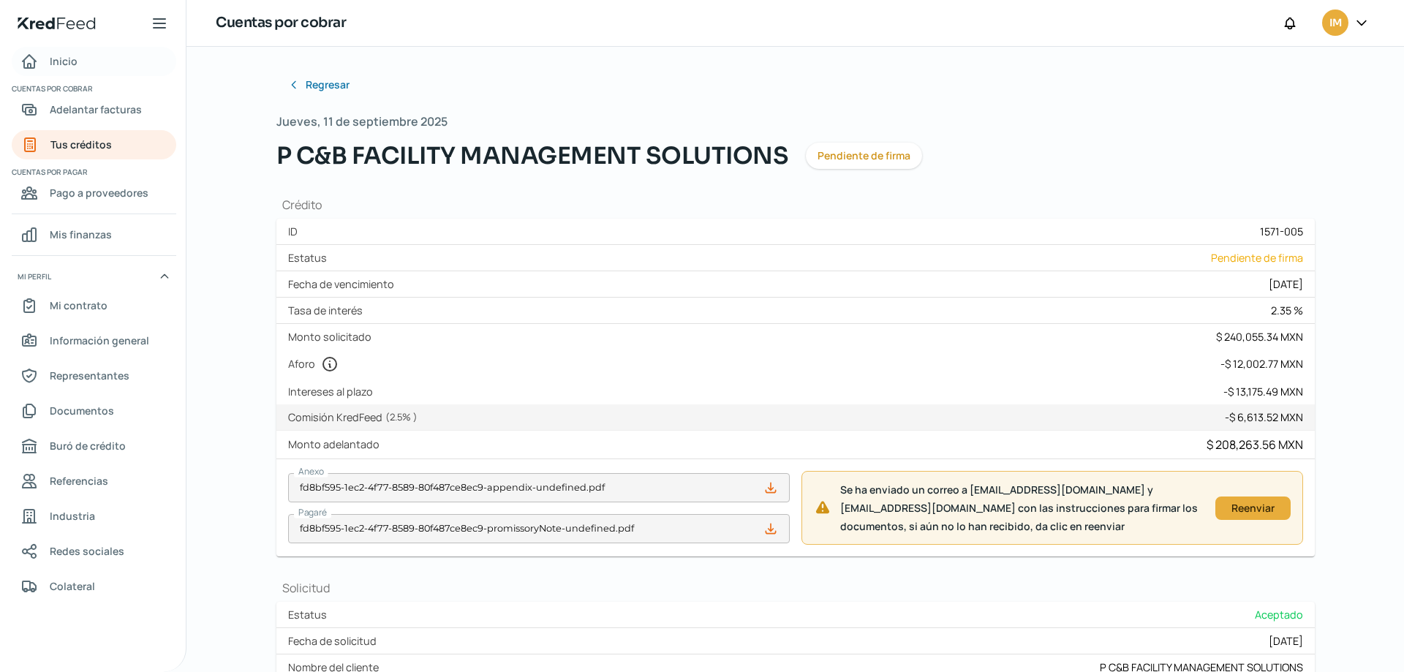
click at [69, 56] on span "Inicio" at bounding box center [64, 61] width 28 height 18
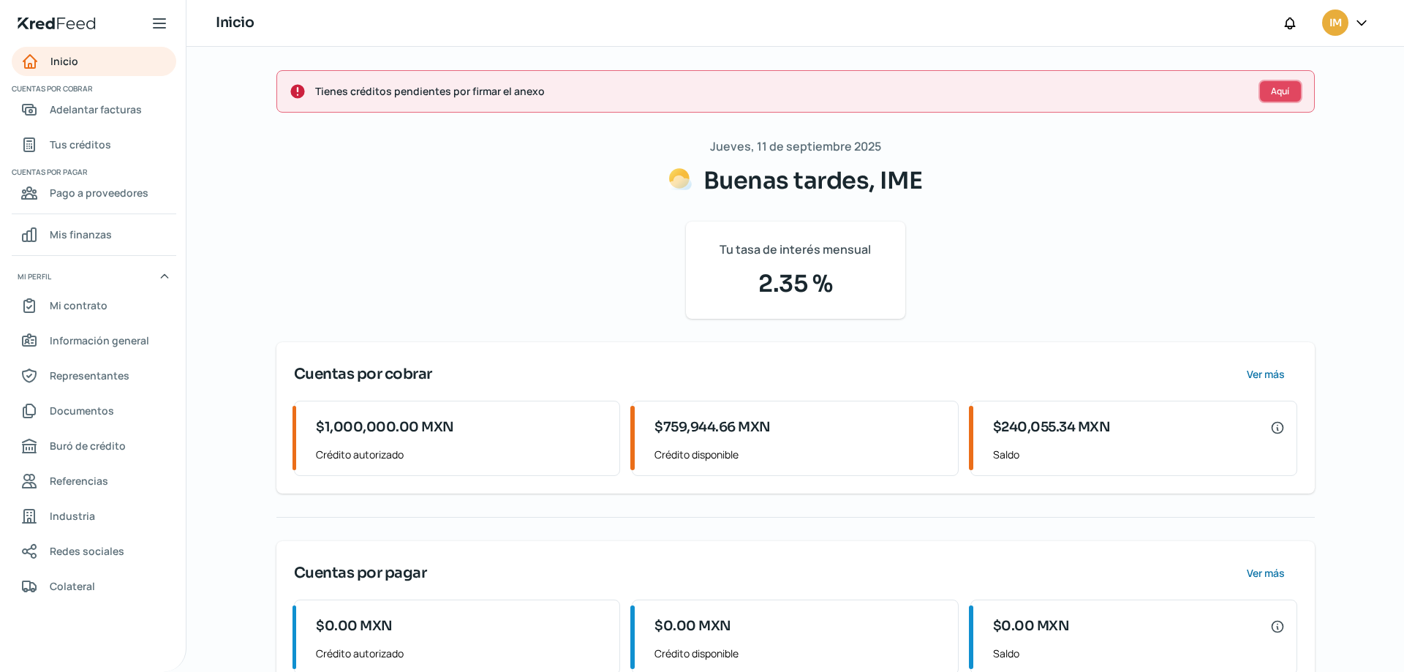
click at [1276, 98] on button "Aquí" at bounding box center [1281, 91] width 44 height 23
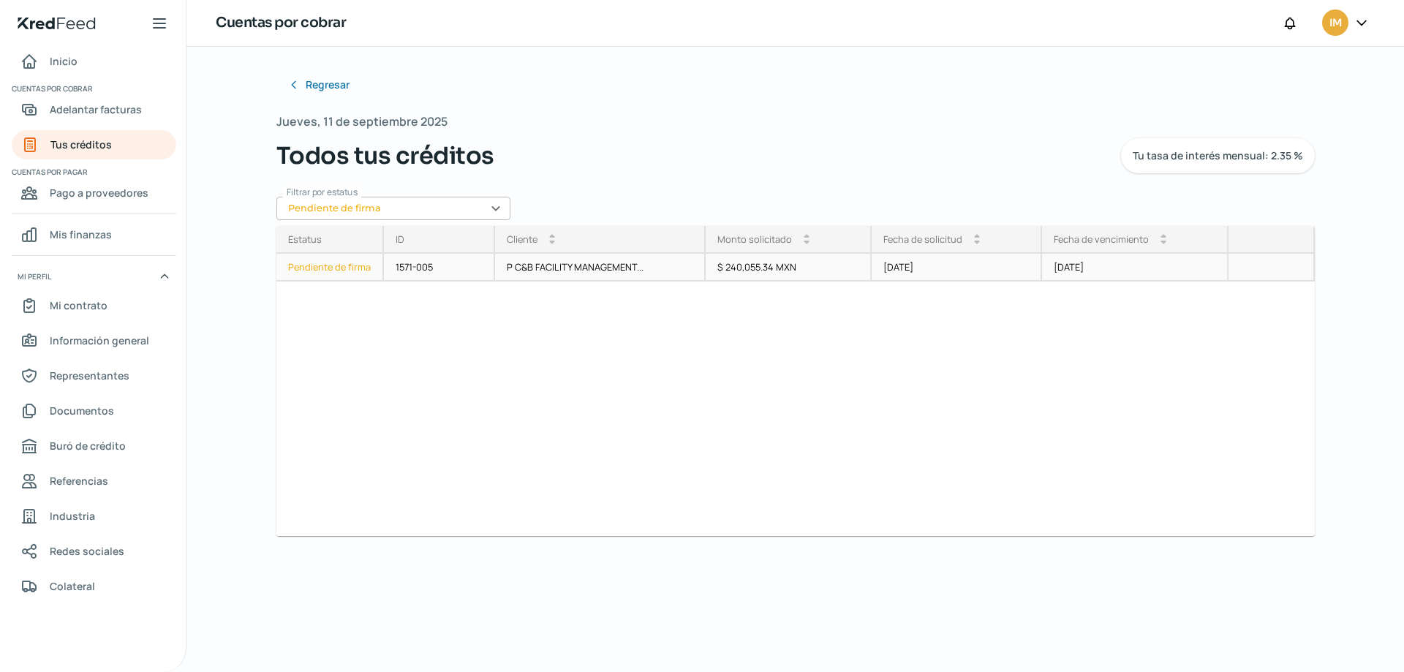
click at [616, 271] on div "P C&B FACILITY MANAGEMENT..." at bounding box center [600, 268] width 211 height 28
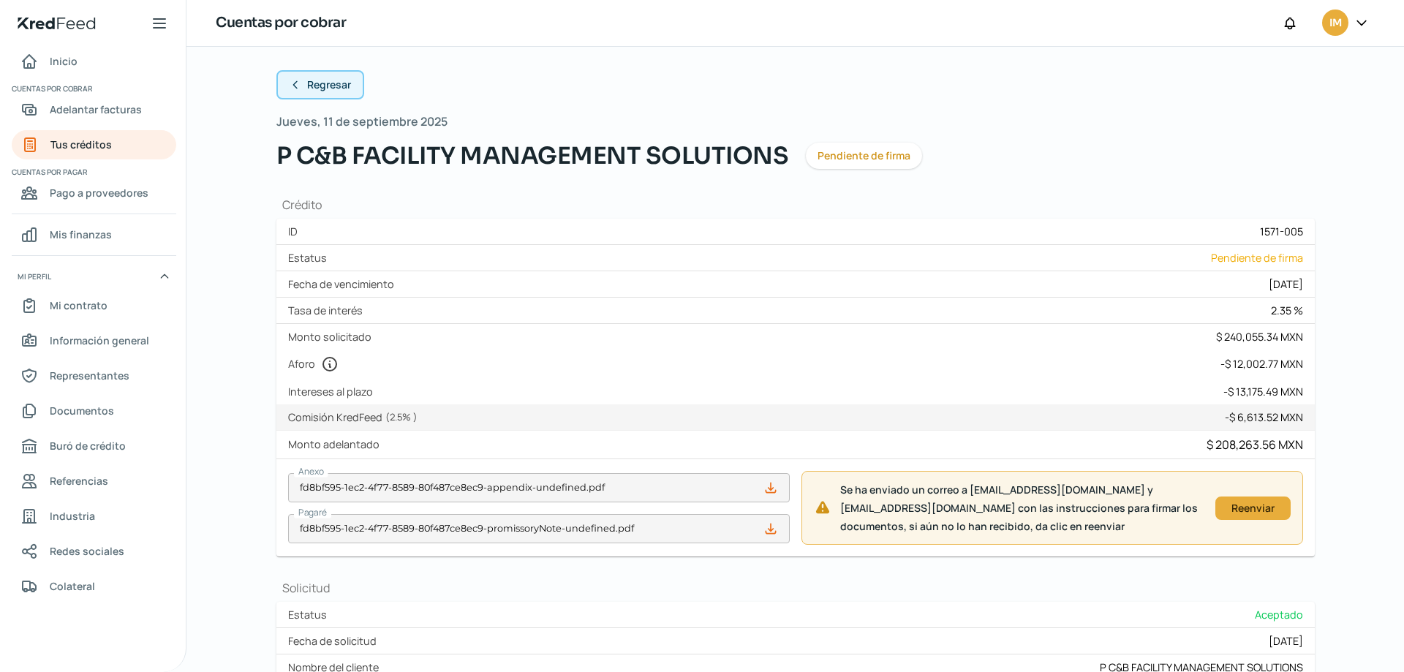
click at [324, 83] on span "Regresar" at bounding box center [329, 85] width 44 height 10
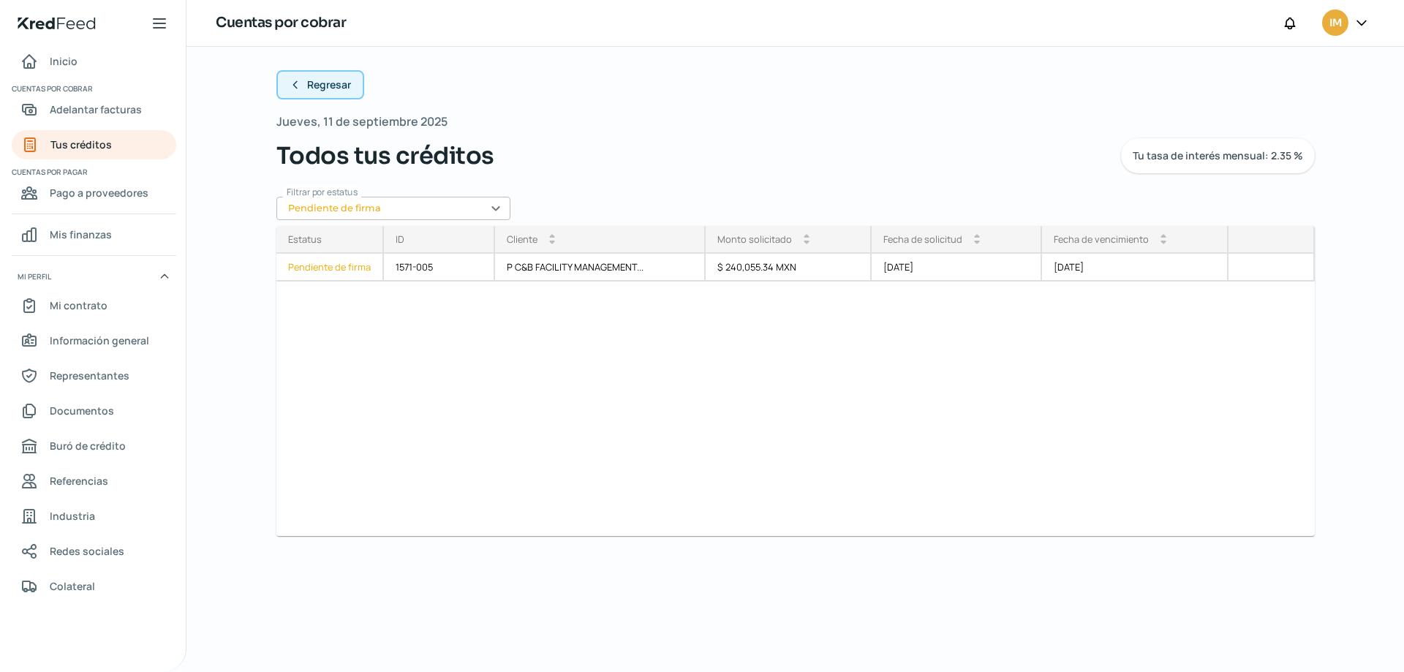
click at [324, 83] on span "Regresar" at bounding box center [329, 85] width 44 height 10
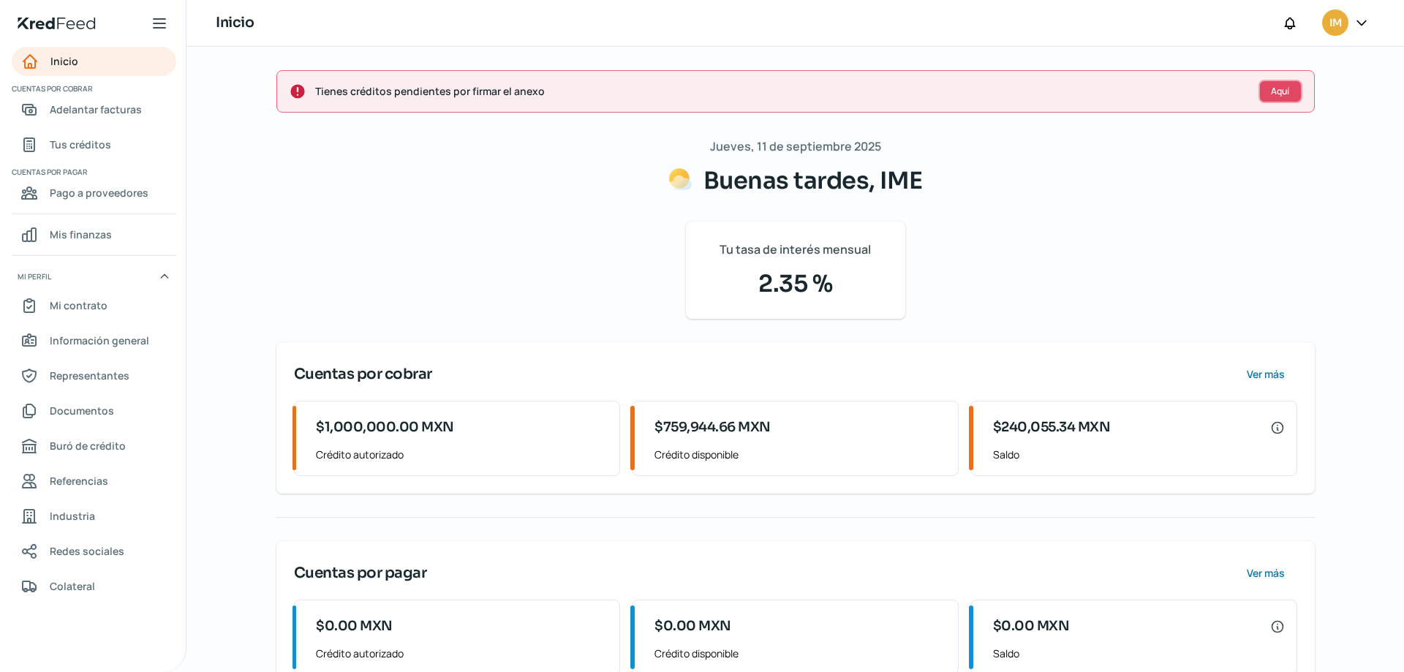
click at [1290, 97] on button "Aquí" at bounding box center [1281, 91] width 44 height 23
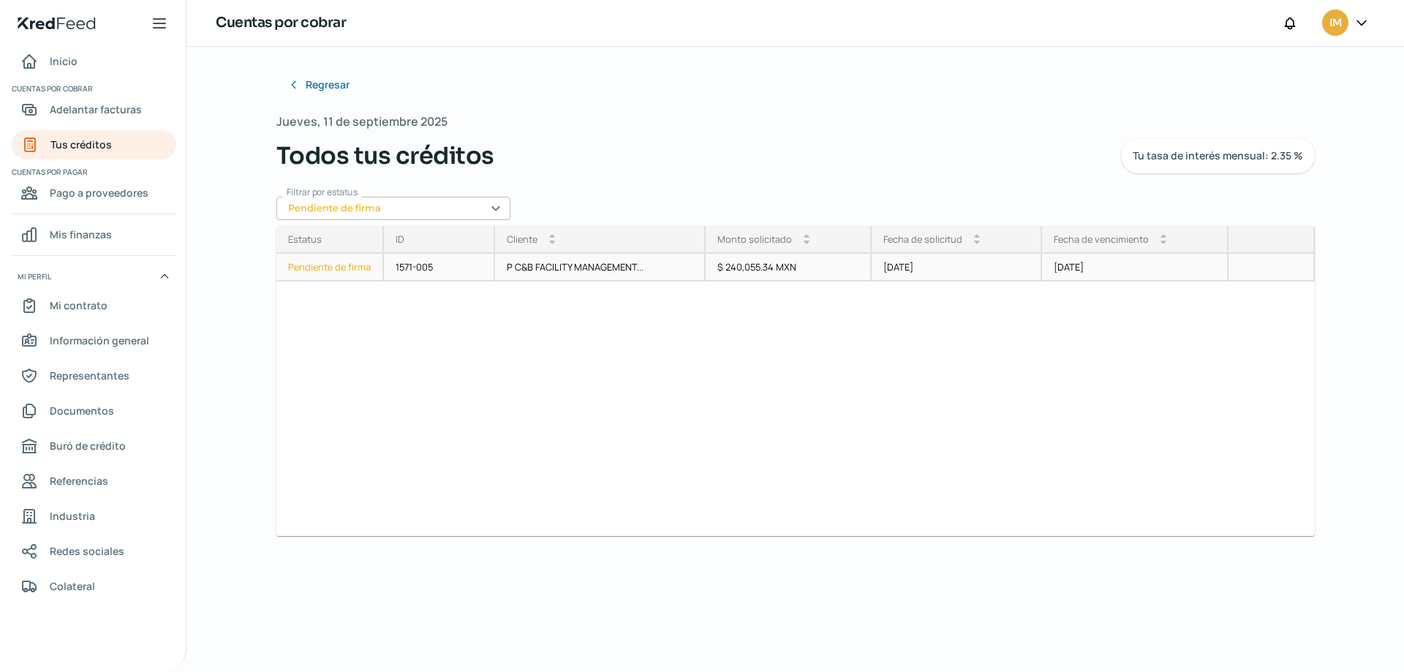
click at [314, 271] on div "Pendiente de firma" at bounding box center [330, 268] width 108 height 28
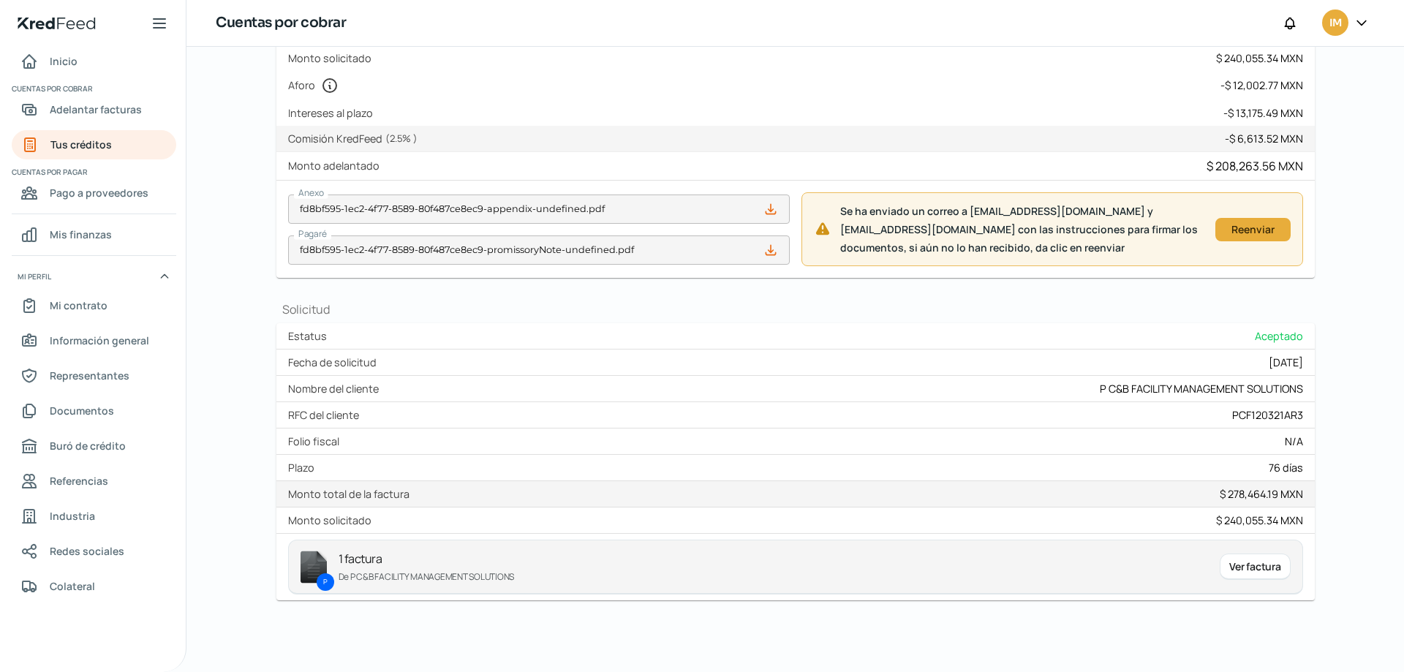
scroll to position [289, 0]
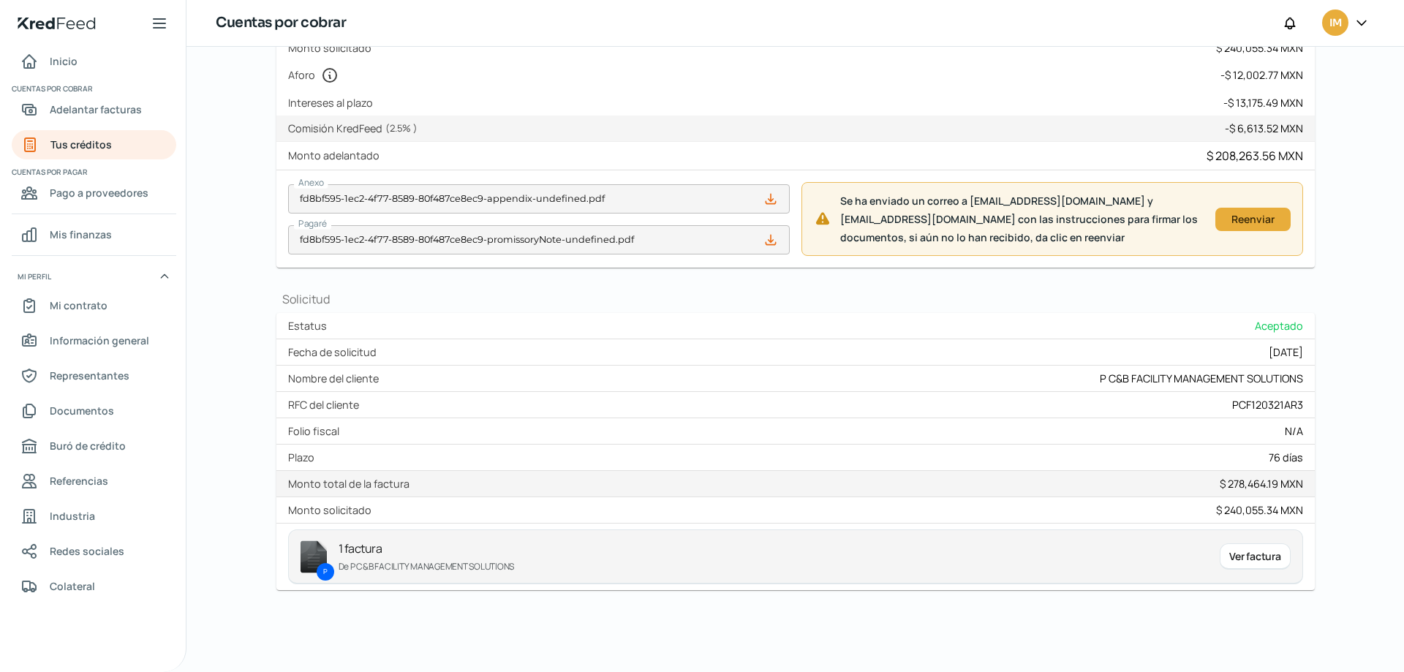
click at [769, 200] on icon at bounding box center [771, 199] width 10 height 10
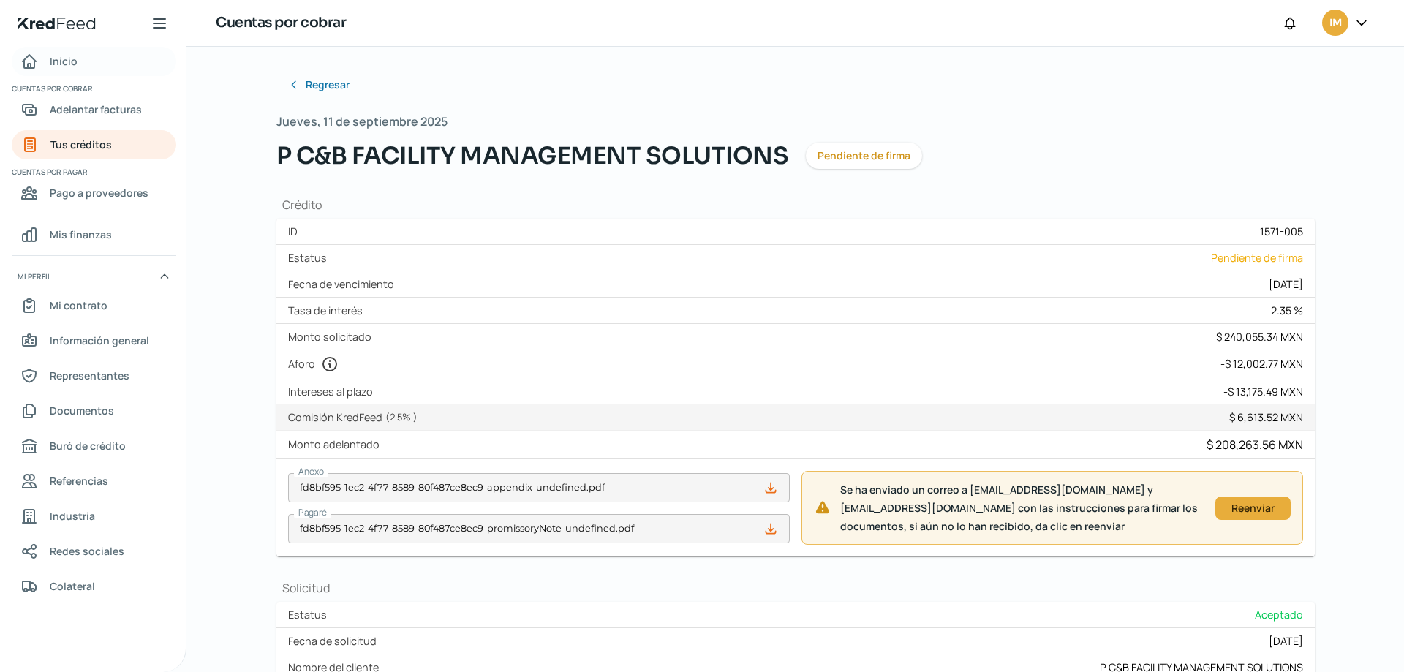
click at [69, 57] on span "Inicio" at bounding box center [64, 61] width 28 height 18
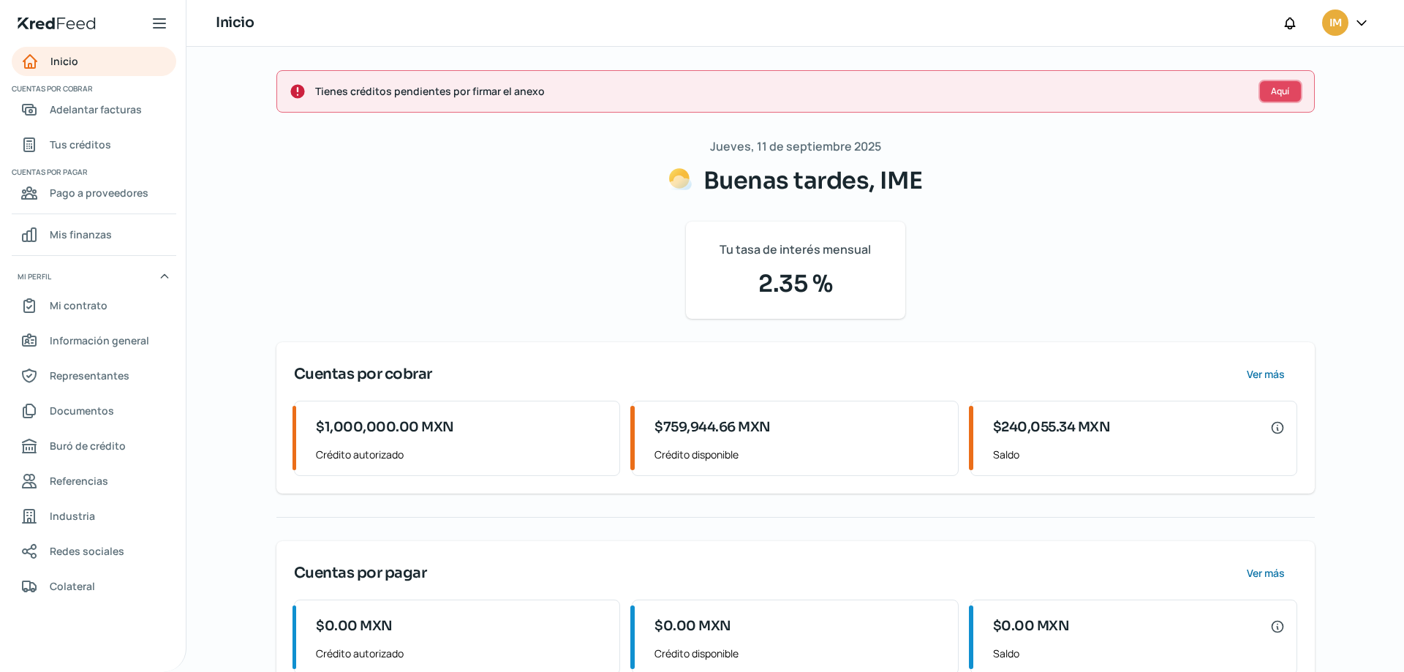
click at [1290, 90] on button "Aquí" at bounding box center [1281, 91] width 44 height 23
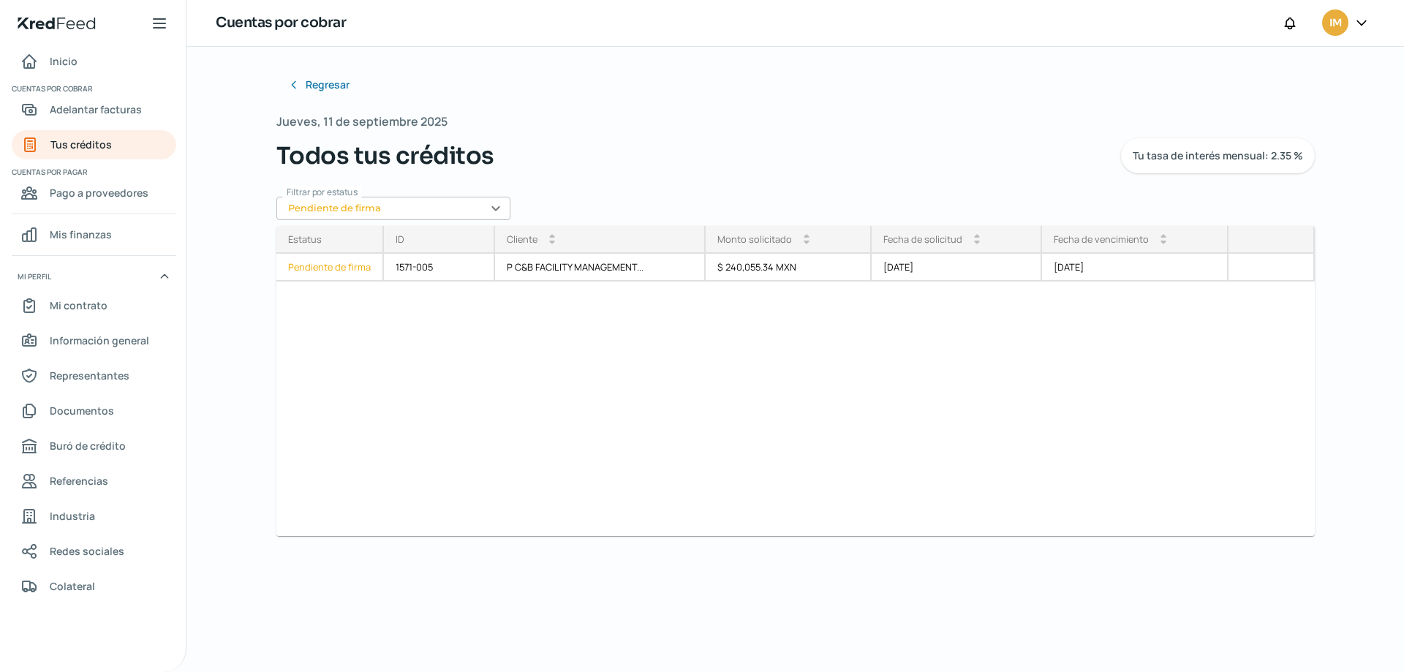
click at [492, 208] on input "Pendiente de firma" at bounding box center [393, 208] width 234 height 23
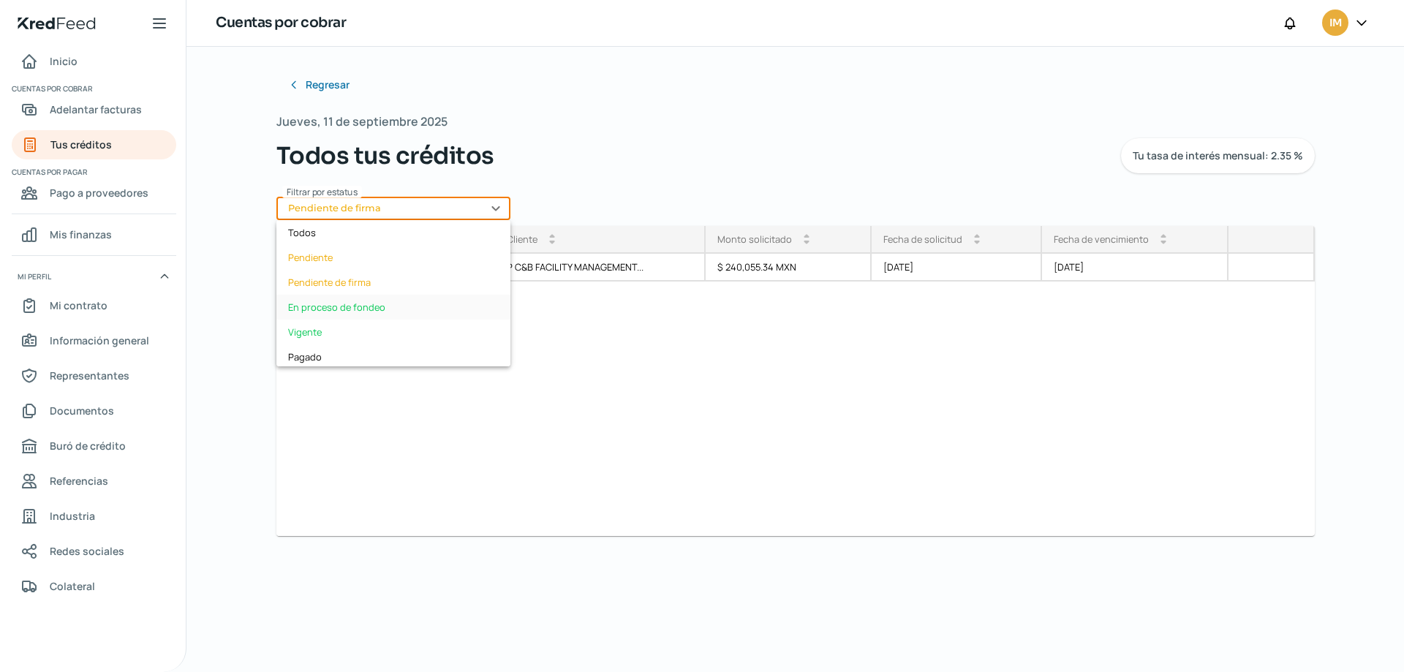
click at [351, 309] on div "En proceso de fondeo" at bounding box center [393, 307] width 234 height 25
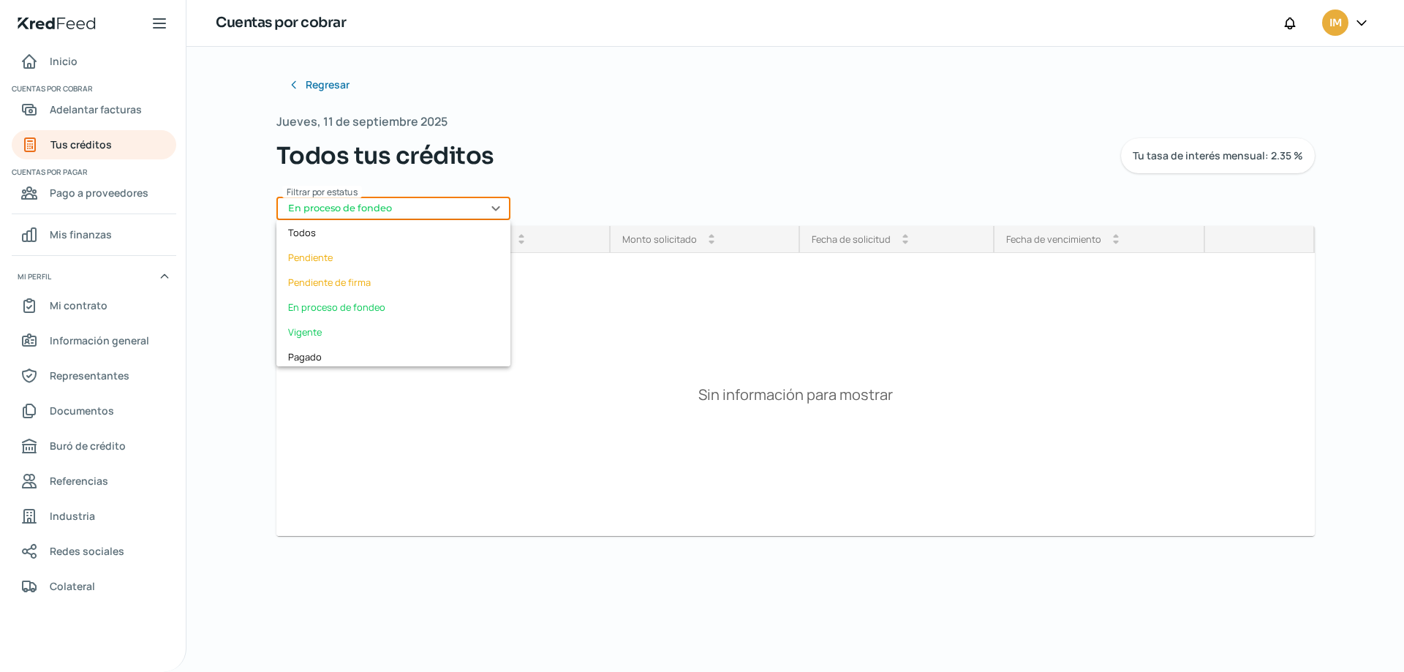
click at [480, 208] on input "En proceso de fondeo" at bounding box center [393, 208] width 234 height 23
click at [320, 336] on div "Vigente" at bounding box center [393, 332] width 234 height 25
click at [499, 202] on input "Vigente" at bounding box center [393, 208] width 234 height 23
click at [296, 361] on div "Pagado" at bounding box center [393, 357] width 234 height 25
type input "Pagado"
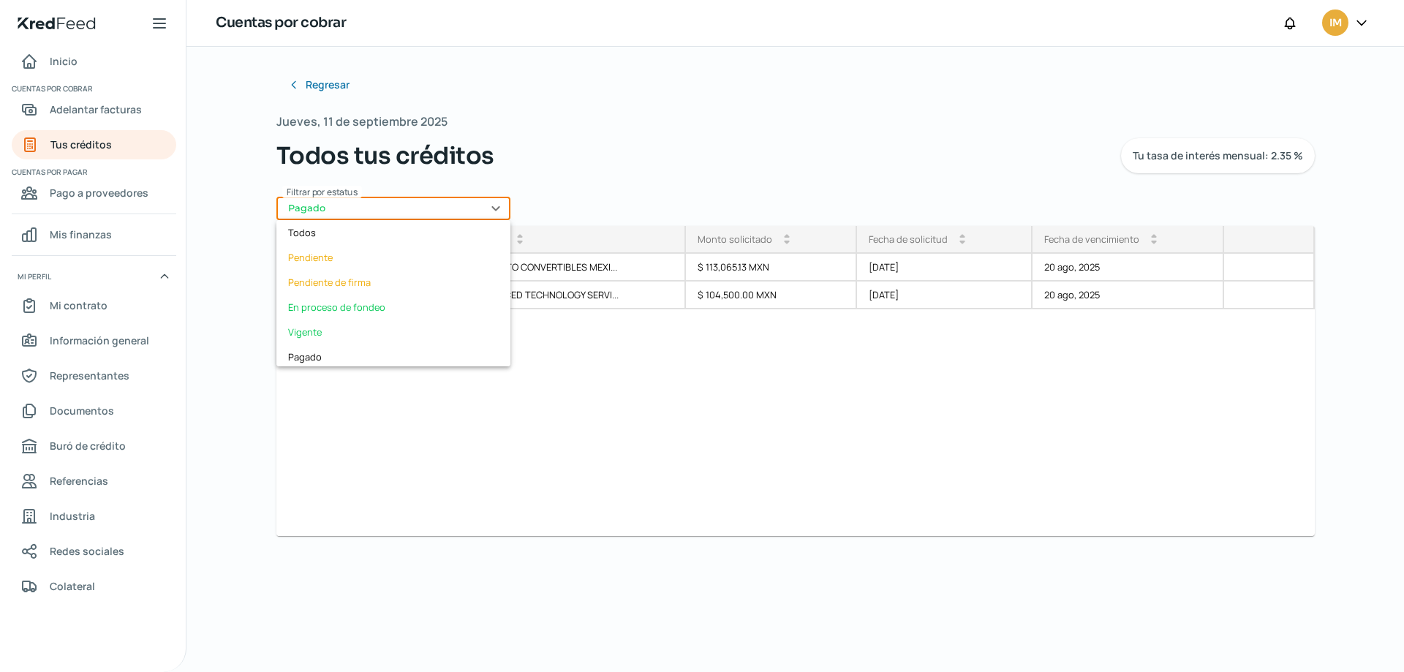
click at [494, 201] on input "Pagado" at bounding box center [393, 208] width 234 height 23
click at [353, 231] on div "Todos" at bounding box center [393, 232] width 234 height 25
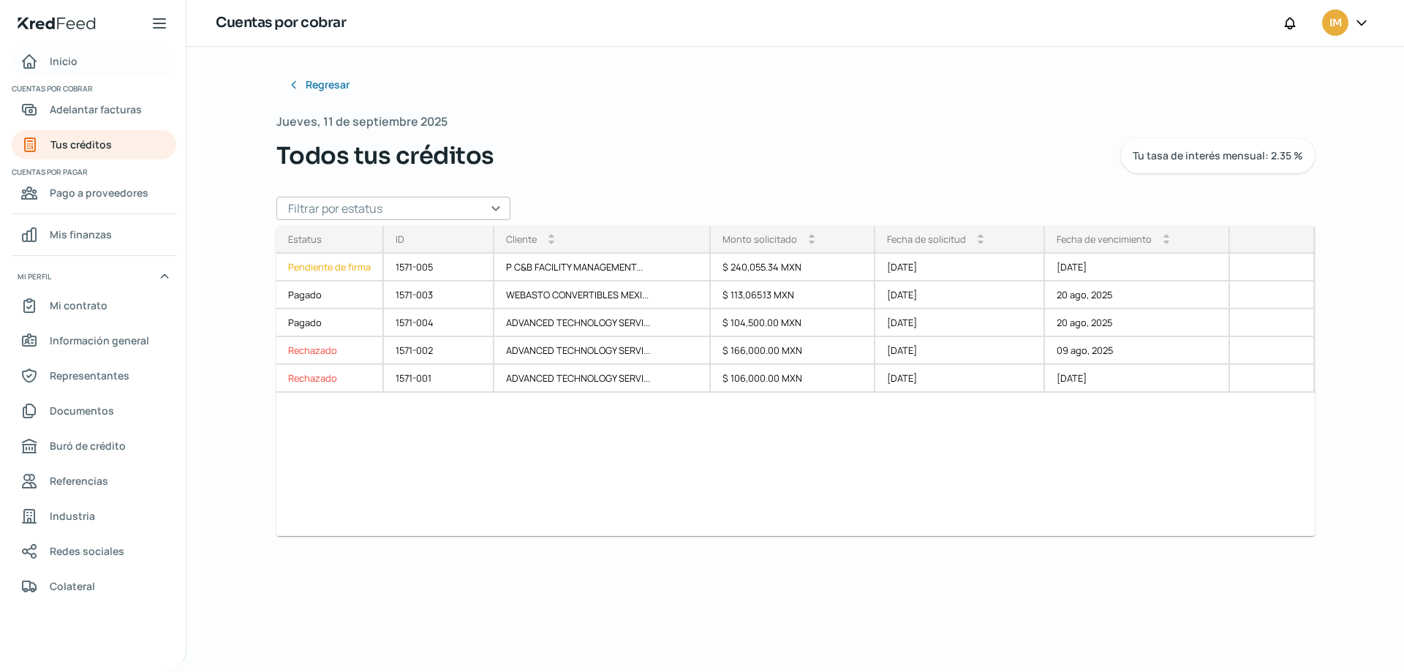
click at [74, 67] on span "Inicio" at bounding box center [64, 61] width 28 height 18
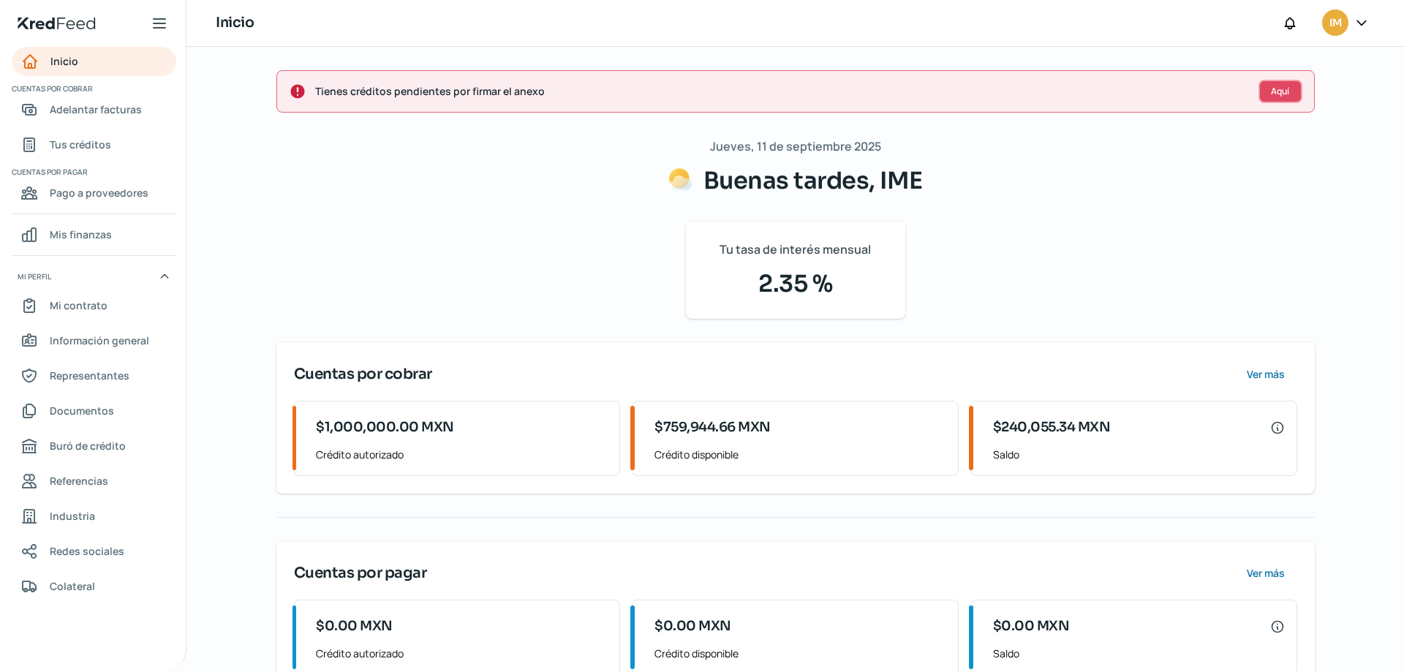
click at [1285, 95] on span "Aquí" at bounding box center [1280, 91] width 18 height 9
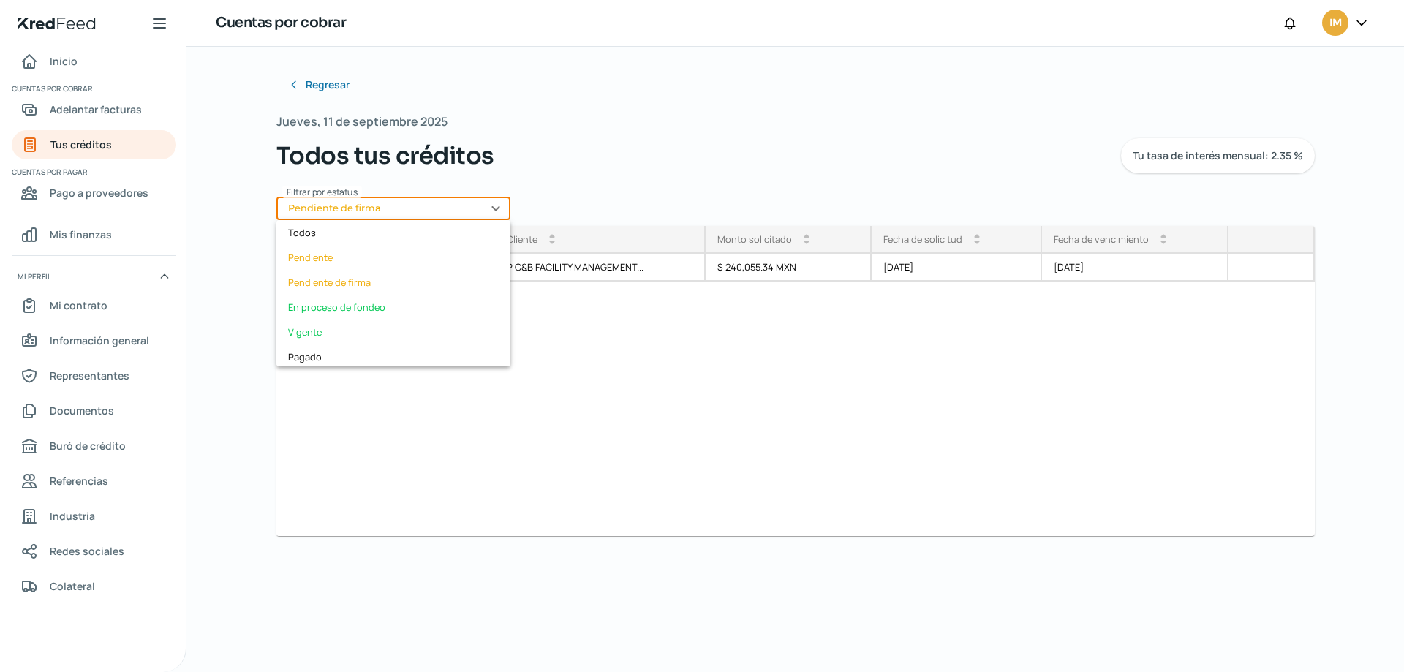
click at [492, 216] on input "Pendiente de firma" at bounding box center [393, 208] width 234 height 23
click at [415, 254] on div "Pendiente" at bounding box center [393, 257] width 234 height 25
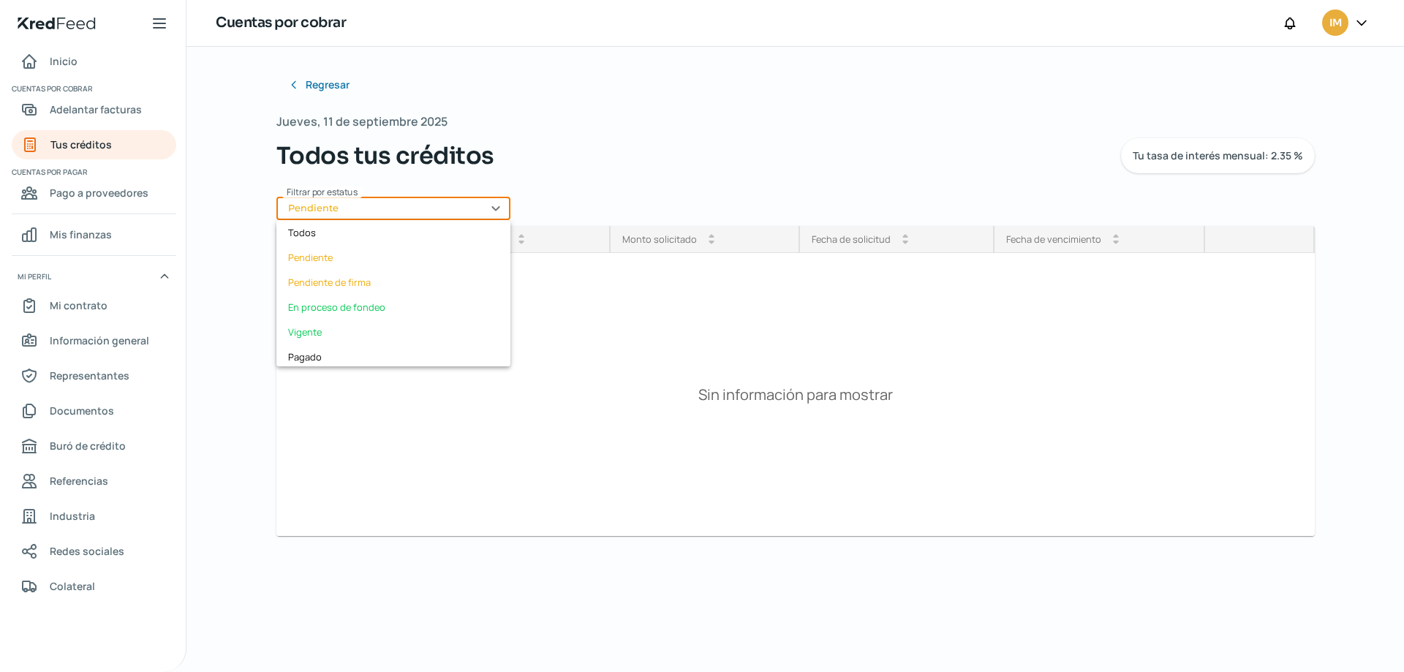
click at [494, 199] on input "Pendiente" at bounding box center [393, 208] width 234 height 23
click at [317, 286] on div "Pendiente de firma" at bounding box center [393, 282] width 234 height 25
type input "Pendiente de firma"
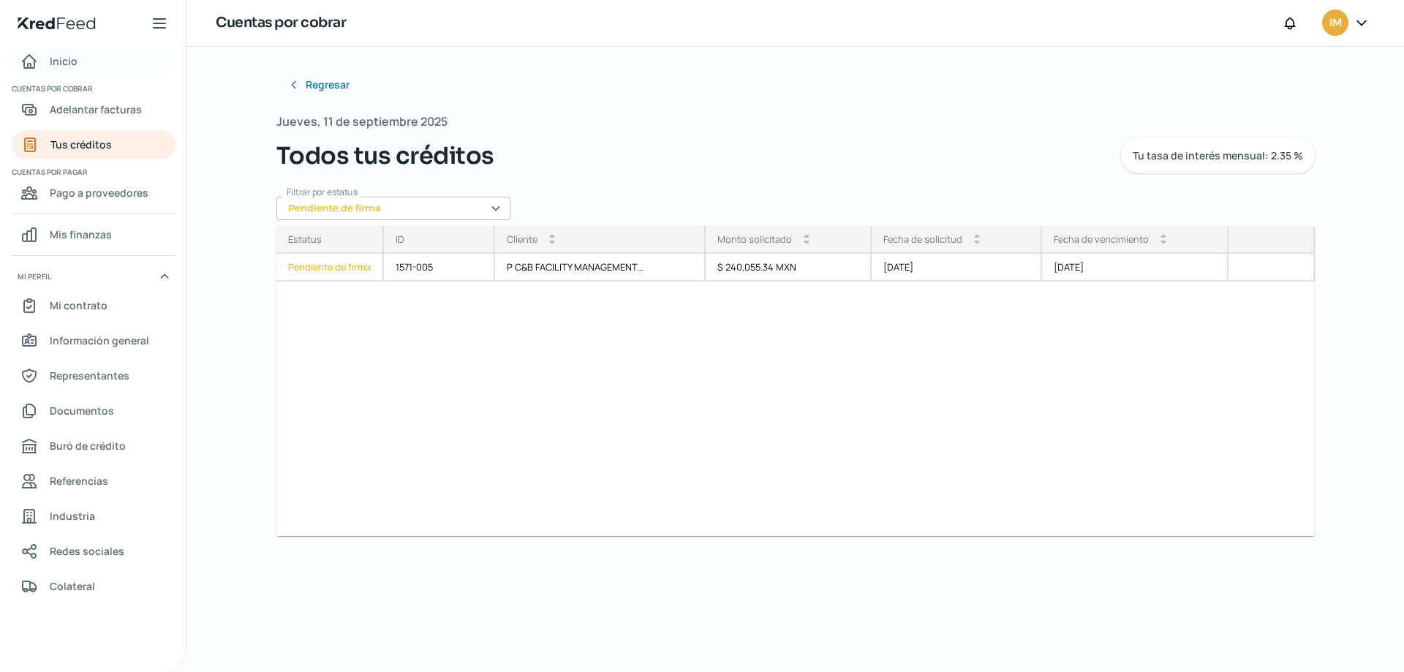
click at [52, 58] on span "Inicio" at bounding box center [64, 61] width 28 height 18
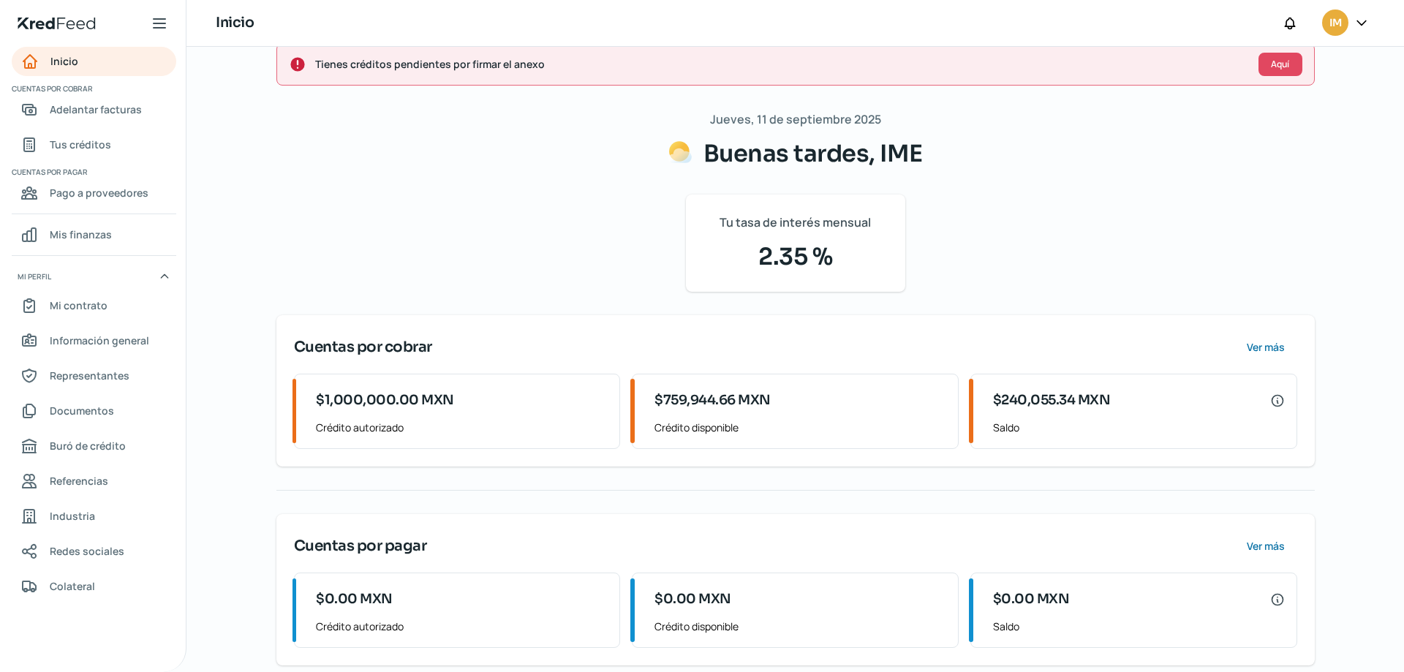
scroll to position [44, 0]
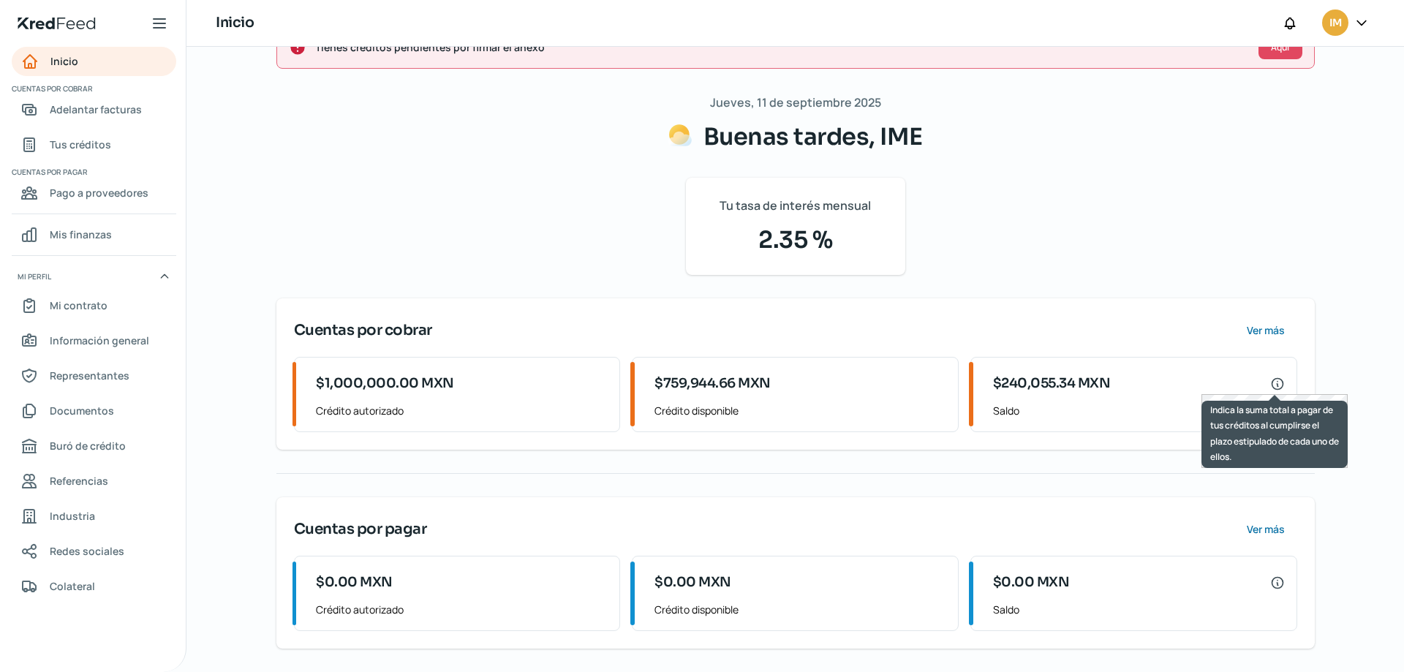
click at [1273, 384] on icon at bounding box center [1277, 383] width 11 height 11
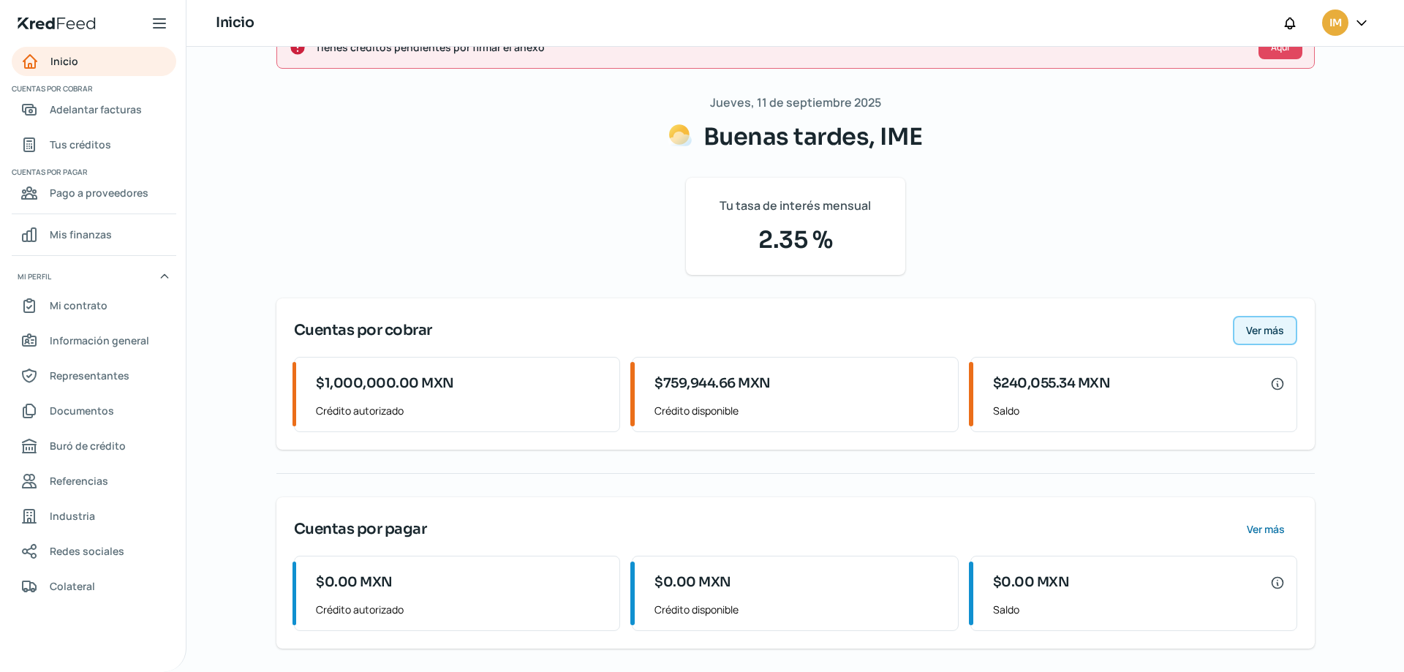
click at [1264, 333] on span "Ver más" at bounding box center [1265, 331] width 38 height 10
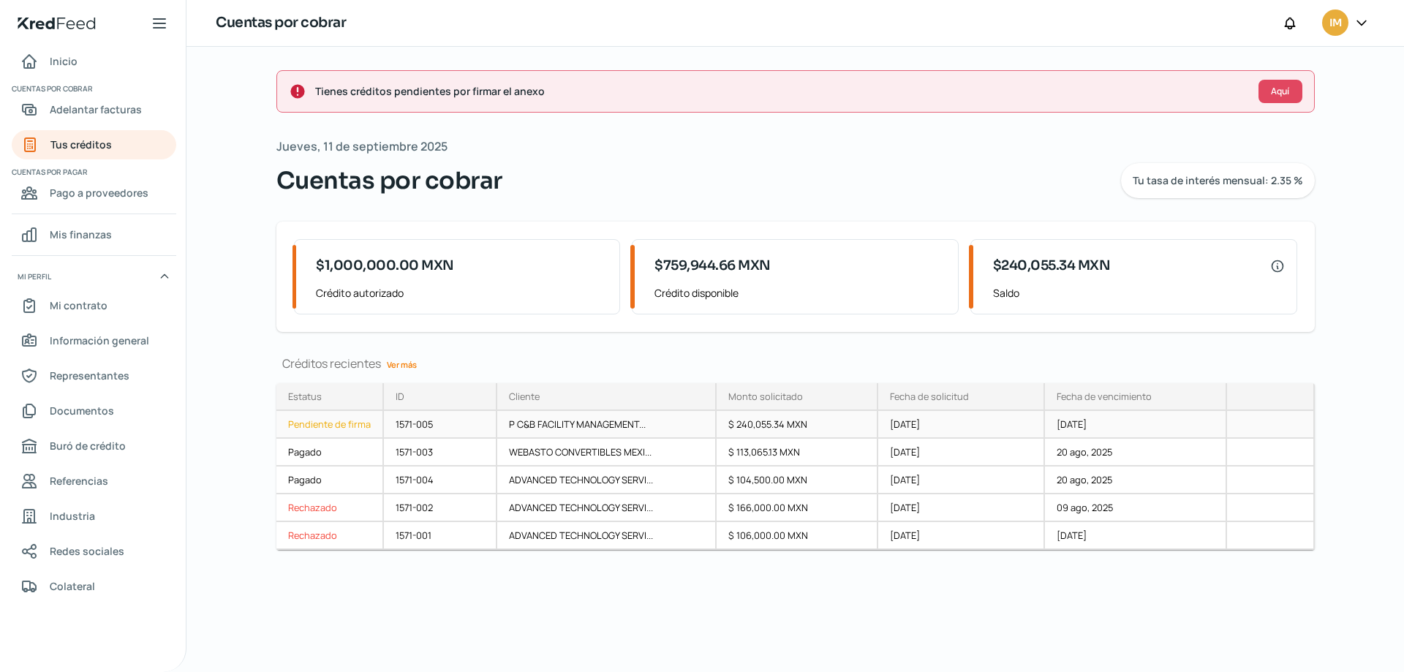
click at [503, 424] on div "P C&B FACILITY MANAGEMENT..." at bounding box center [606, 425] width 219 height 28
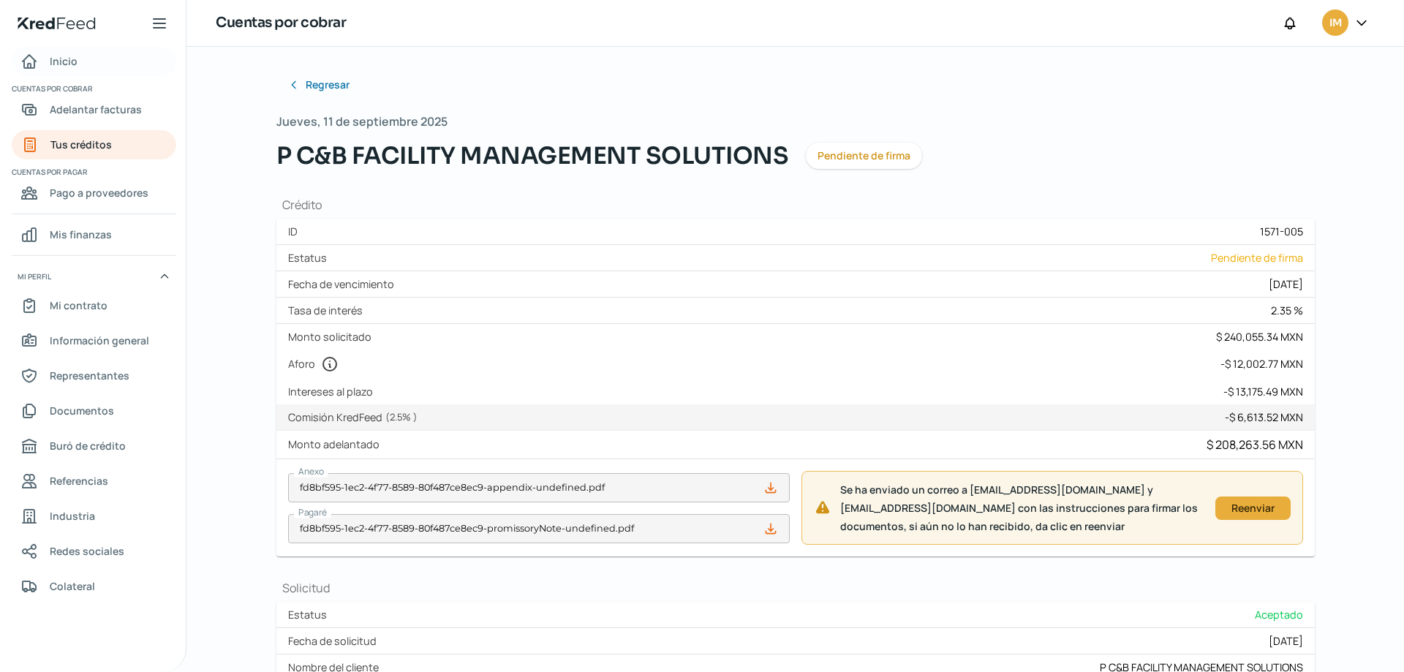
click at [61, 59] on span "Inicio" at bounding box center [64, 61] width 28 height 18
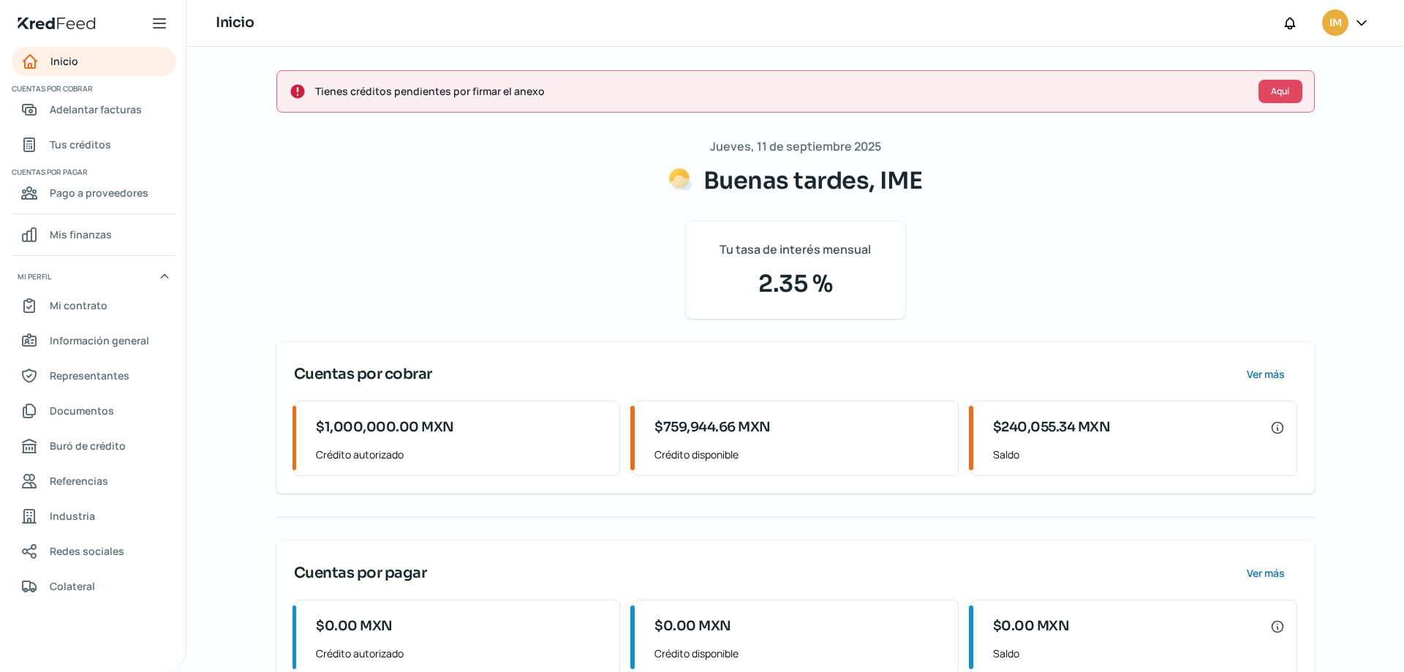
scroll to position [44, 0]
